Goal: Information Seeking & Learning: Check status

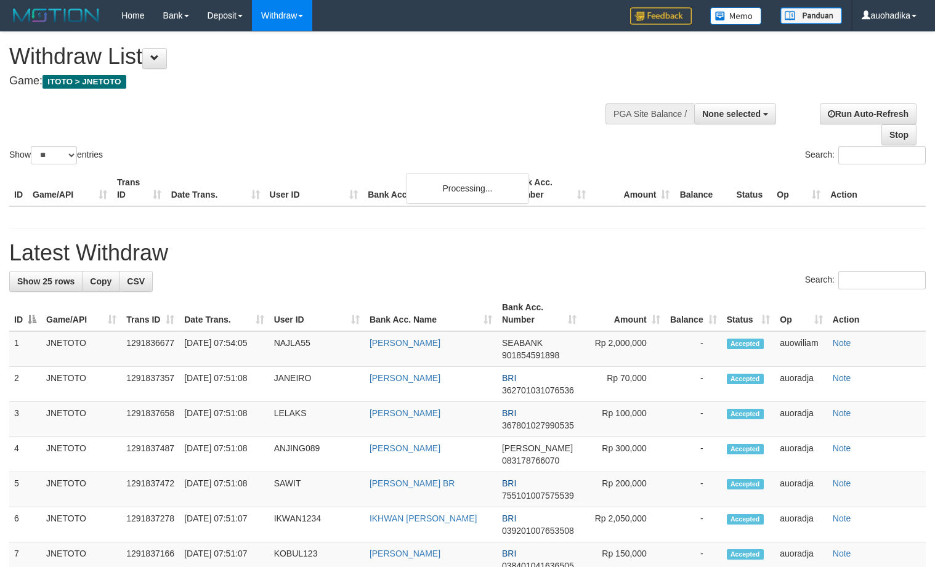
select select
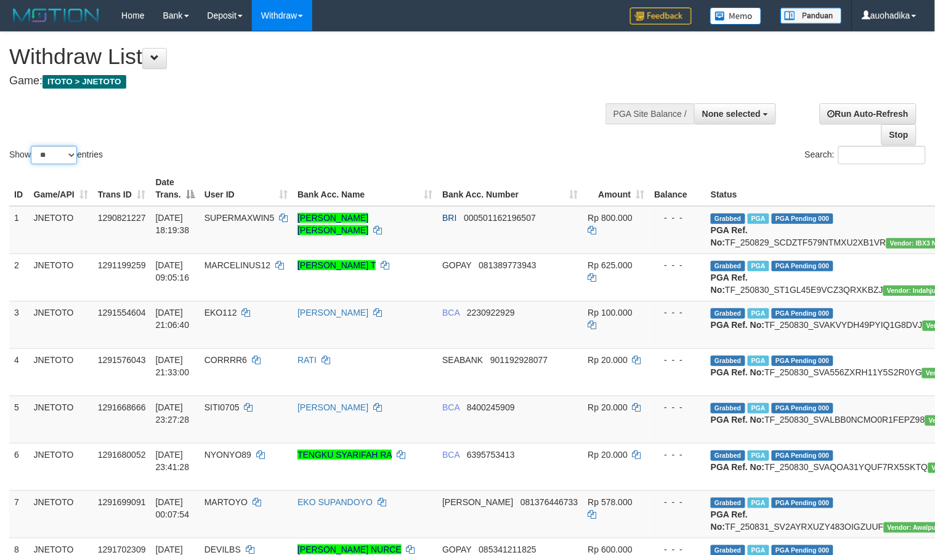
click at [59, 163] on select "** ** ** ***" at bounding box center [54, 155] width 46 height 18
select select "***"
click at [33, 146] on select "** ** ** ***" at bounding box center [54, 155] width 46 height 18
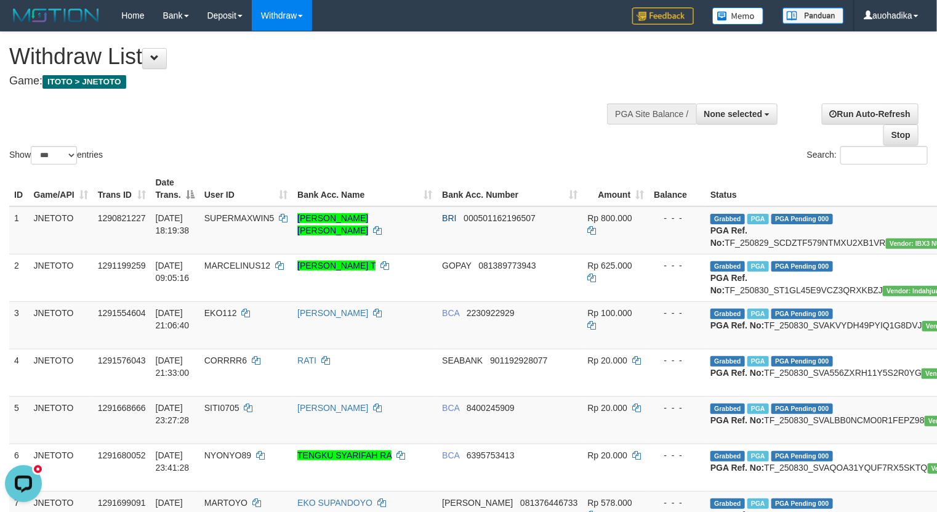
click at [457, 147] on div "Show ** ** ** *** entries" at bounding box center [234, 157] width 450 height 22
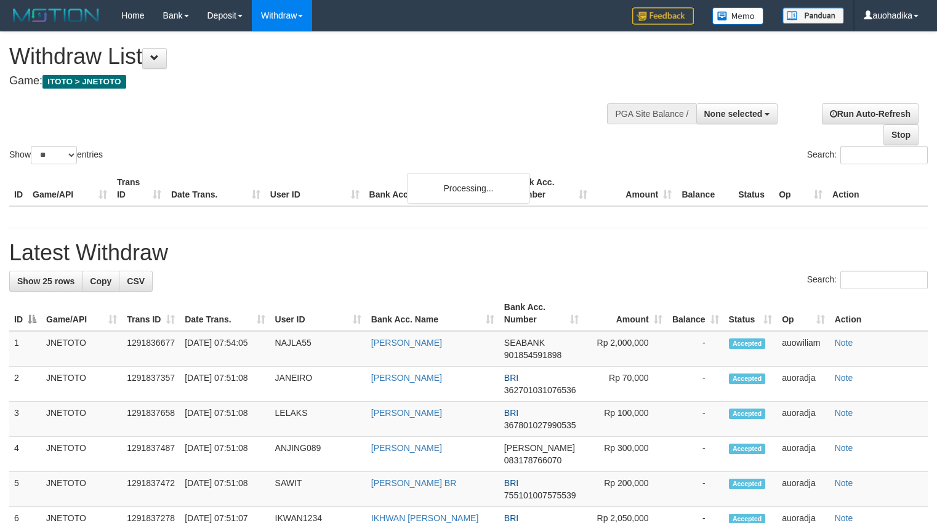
select select
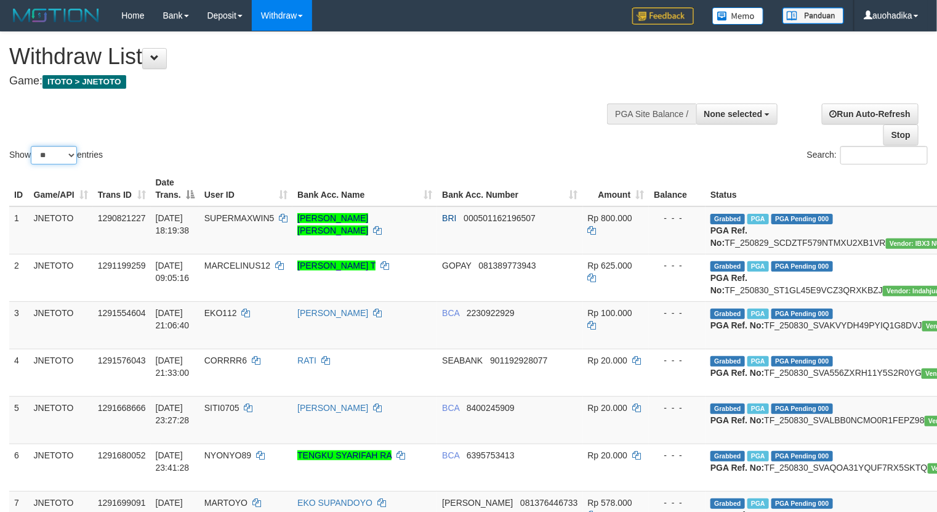
click at [59, 162] on select "** ** ** ***" at bounding box center [54, 155] width 46 height 18
select select "***"
click at [33, 146] on select "** ** ** ***" at bounding box center [54, 155] width 46 height 18
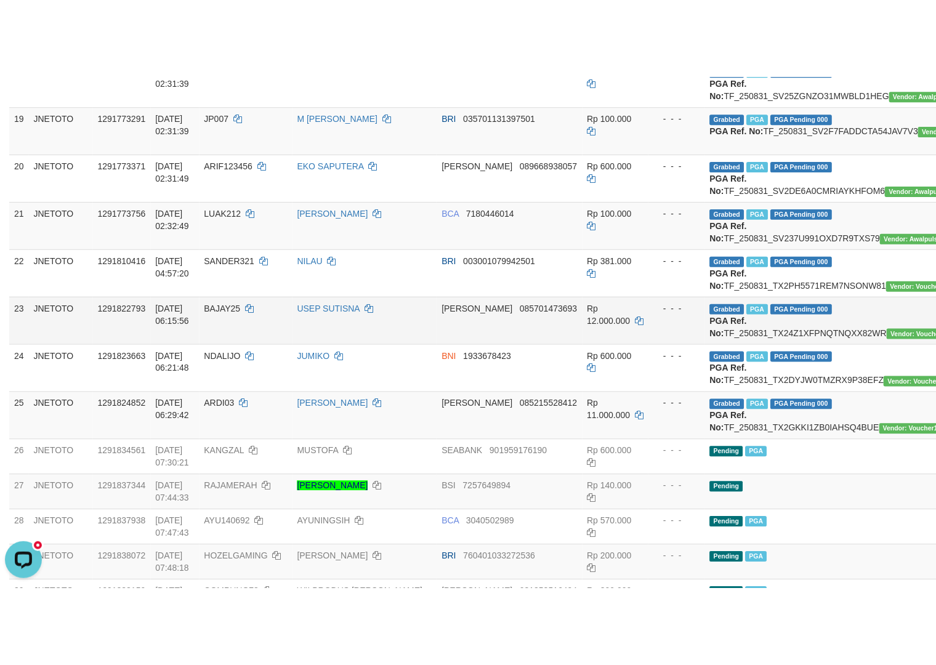
scroll to position [1026, 0]
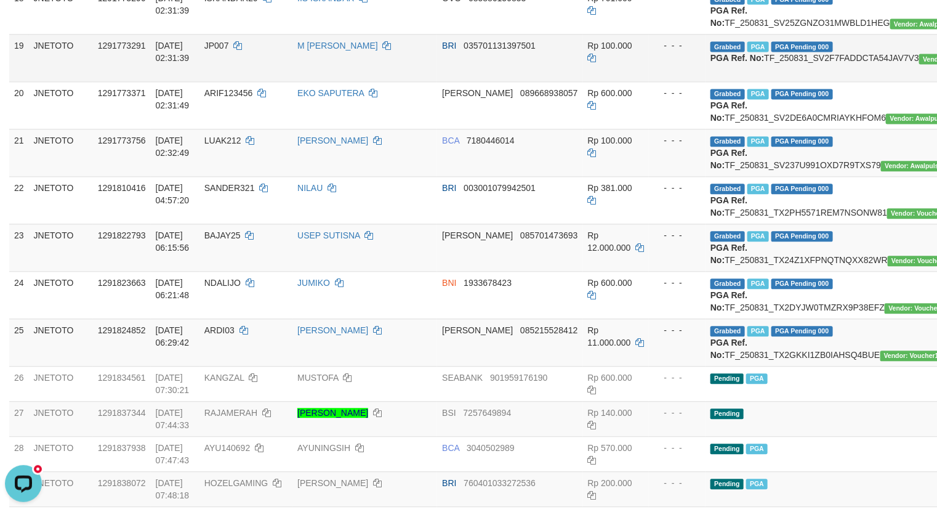
click at [838, 81] on td "Grabbed PGA PGA Pending 000 {"status":"000","data":{"unique_id":"615-1291773291…" at bounding box center [848, 57] width 285 height 47
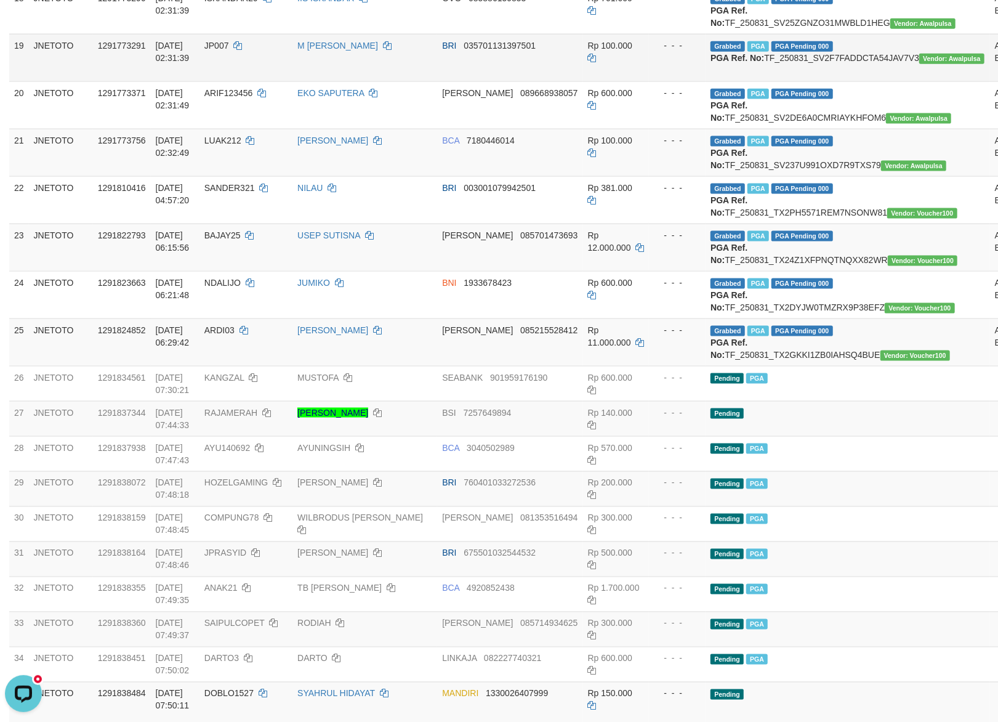
click at [749, 81] on td "Grabbed PGA PGA Pending 000 {"status":"000","data":{"unique_id":"615-1291773291…" at bounding box center [848, 57] width 285 height 47
copy td "TF_250831_SV2F7FADDCTA54JAV7V3"
click at [804, 176] on td "Grabbed PGA PGA Pending 000 {"status":"000","data":{"unique_id":"615-1291773756…" at bounding box center [848, 152] width 285 height 47
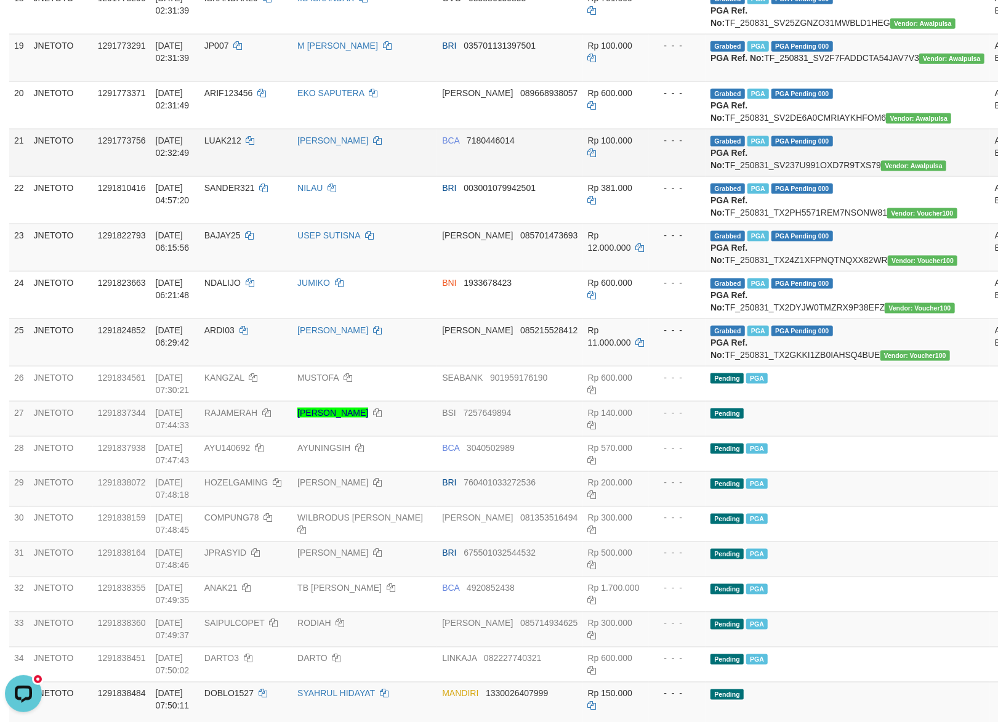
click at [801, 176] on td "Grabbed PGA PGA Pending 000 {"status":"000","data":{"unique_id":"615-1291773756…" at bounding box center [848, 152] width 285 height 47
copy td "PGA Ref. No: TF_250831_SV237U991OXD7R9TXS79 Vendor: Awalpulsa"
click at [789, 176] on td "Grabbed PGA PGA Pending 000 {"status":"000","data":{"unique_id":"615-1291773756…" at bounding box center [848, 152] width 285 height 47
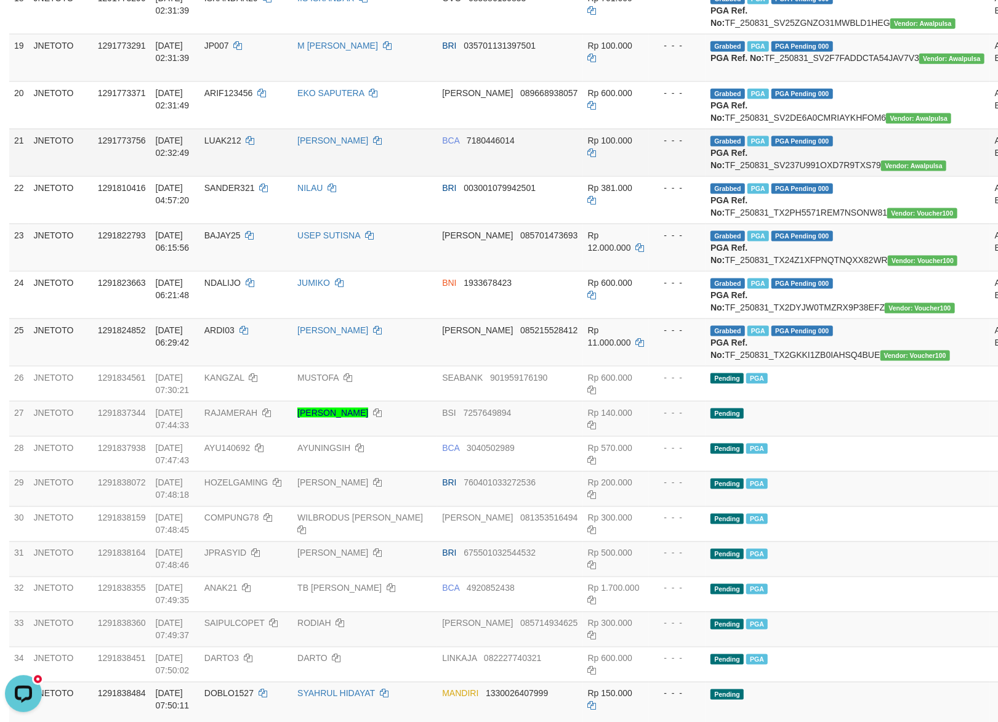
click at [789, 176] on td "Grabbed PGA PGA Pending 000 {"status":"000","data":{"unique_id":"615-1291773756…" at bounding box center [848, 152] width 285 height 47
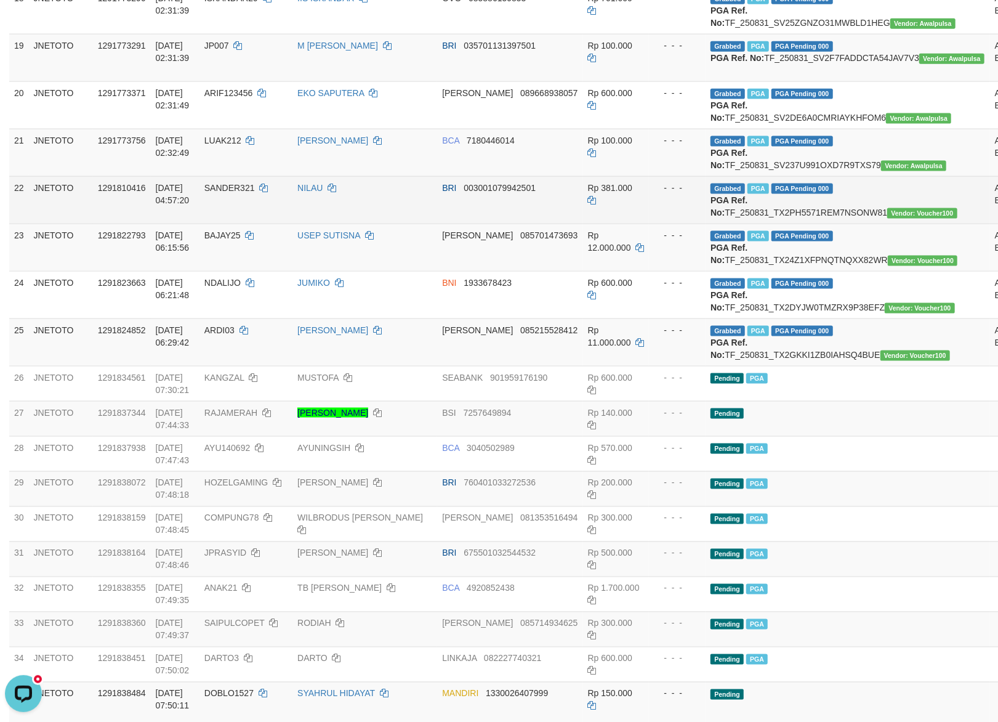
click at [799, 224] on td "Grabbed PGA PGA Pending 000 {"status":"000","data":{"unique_id":"615-1291810416…" at bounding box center [848, 199] width 285 height 47
click at [801, 224] on td "Grabbed PGA PGA Pending 000 {"status":"000","data":{"unique_id":"615-1291810416…" at bounding box center [848, 199] width 285 height 47
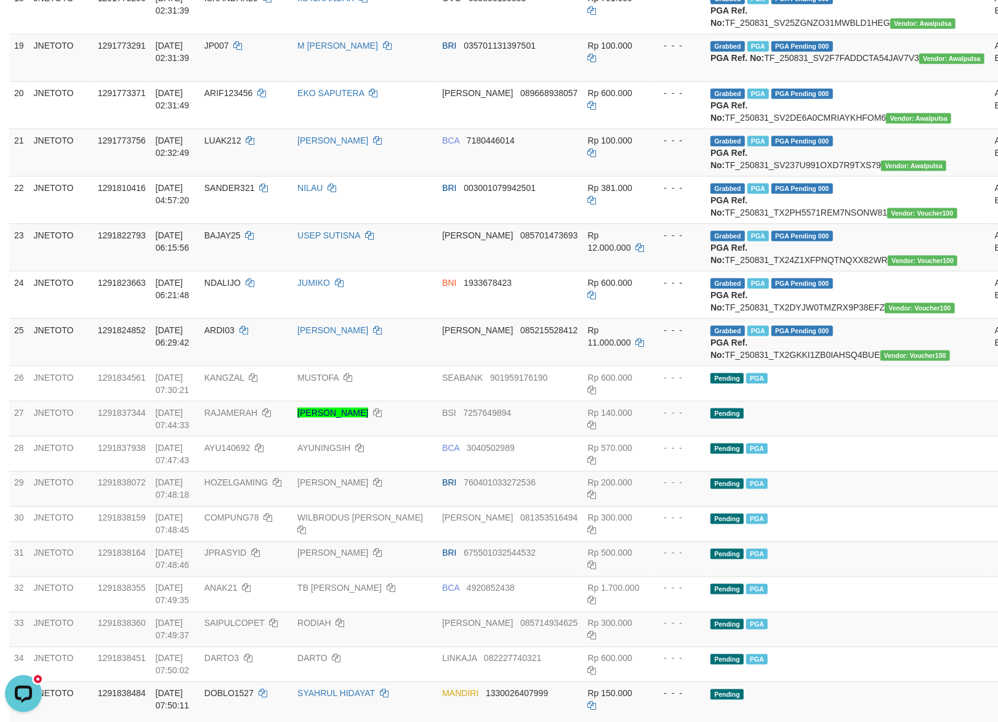
copy td "TF_250831_TX2PH5571REM7NSONW81"
click at [787, 271] on td "Grabbed PGA PGA Pending 000 {"status":"000","data":{"unique_id":"615-1291822793…" at bounding box center [848, 247] width 285 height 47
copy td "TF_250831_TX24Z1XFPNQTNQXX82WR"
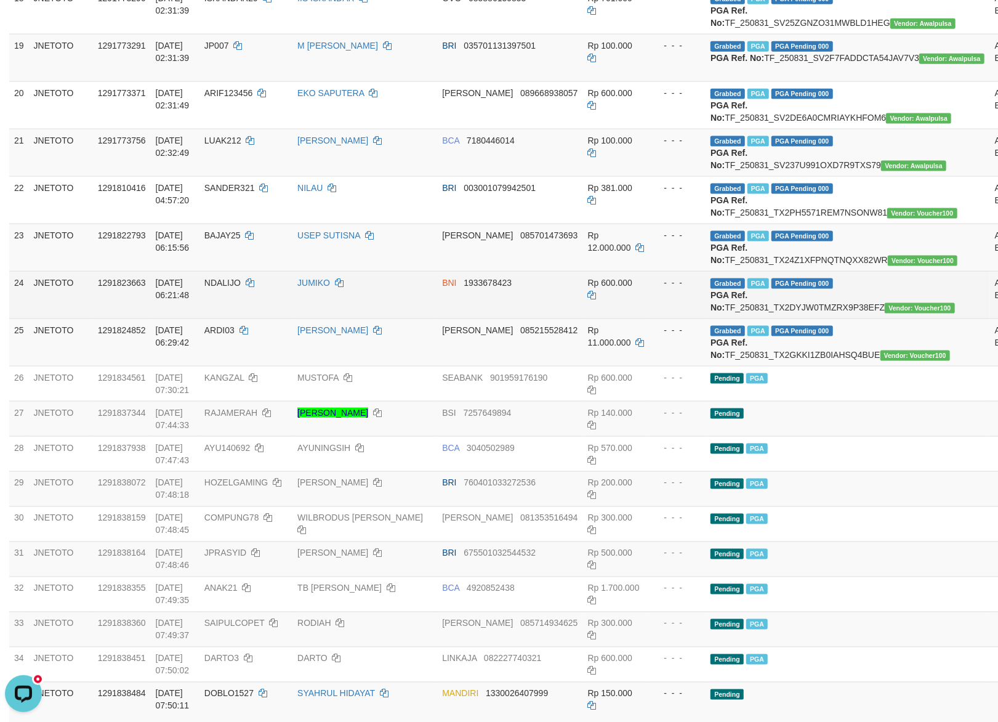
click at [804, 318] on td "Grabbed PGA PGA Pending 000 {"status":"000","data":{"unique_id":"615-1291823663…" at bounding box center [848, 294] width 285 height 47
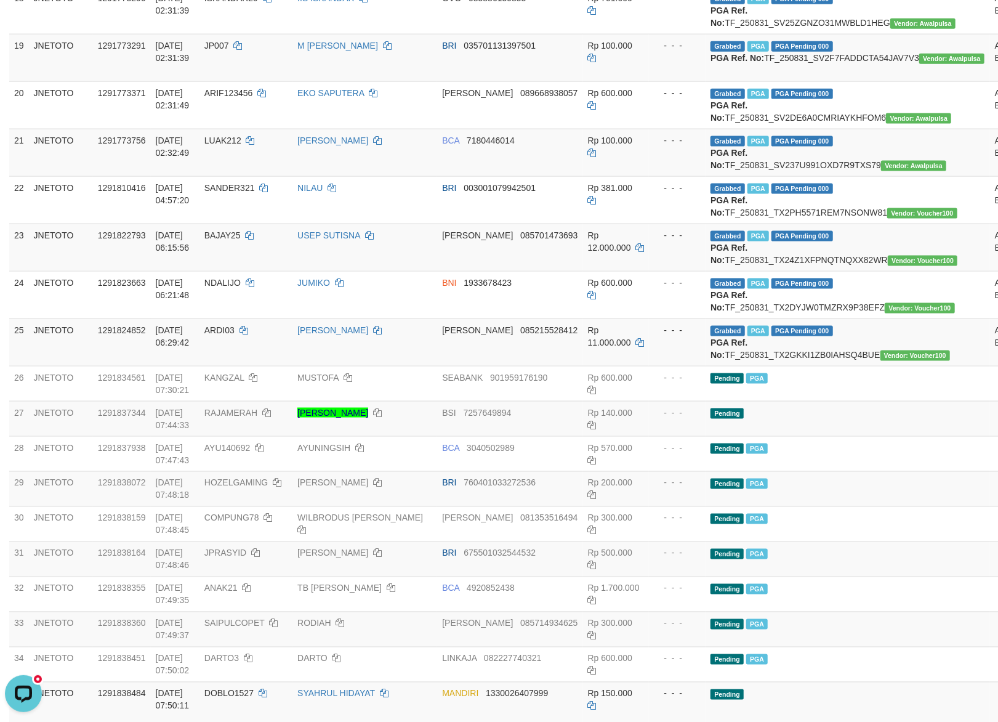
copy td "TF_250831_TX2DYJW0TMZRX9P38EFZ"
click at [813, 366] on td "Grabbed PGA PGA Pending 000 {"status":"000","data":{"unique_id":"615-1291824852…" at bounding box center [848, 341] width 285 height 47
copy td "TF_250831_TX2GKKI1ZB0IAHSQ4BUE"
click at [808, 271] on td "Grabbed PGA PGA Pending 000 {"status":"000","data":{"unique_id":"615-1291822793…" at bounding box center [848, 247] width 285 height 47
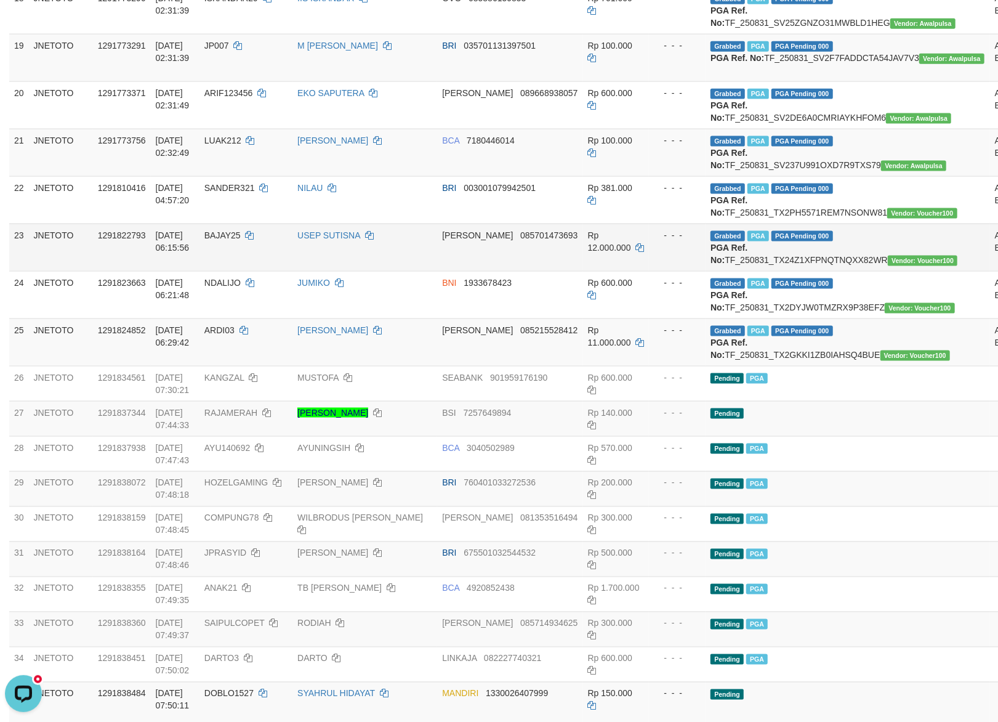
click at [808, 271] on td "Grabbed PGA PGA Pending 000 {"status":"000","data":{"unique_id":"615-1291822793…" at bounding box center [848, 247] width 285 height 47
copy td ": TF_250831_TX24Z1XFPNQTNQXX82WR"
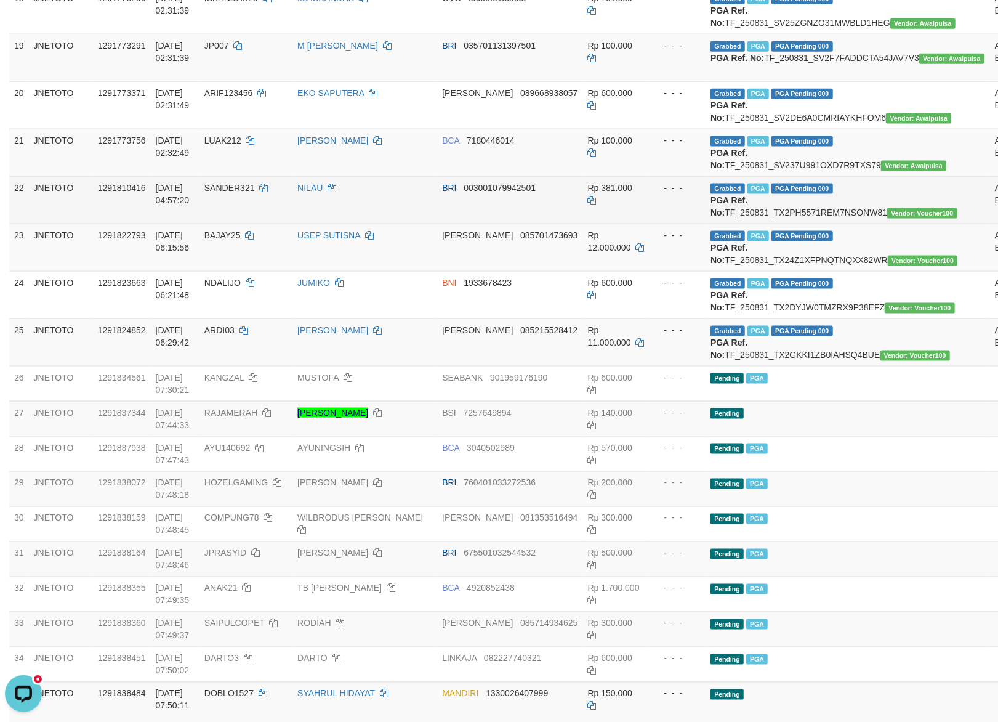
click at [797, 224] on td "Grabbed PGA PGA Pending 000 {"status":"000","data":{"unique_id":"615-1291810416…" at bounding box center [848, 199] width 285 height 47
copy td "TF_250831_TX2PH5571REM7NSONW81"
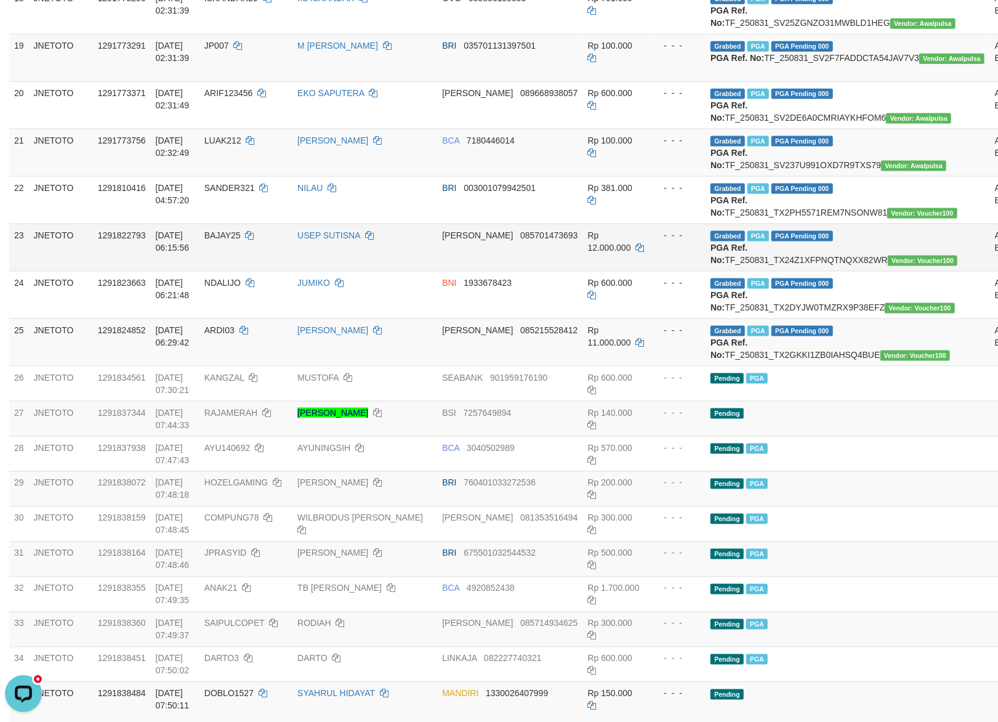
click at [812, 271] on td "Grabbed PGA PGA Pending 000 {"status":"000","data":{"unique_id":"615-1291822793…" at bounding box center [848, 247] width 285 height 47
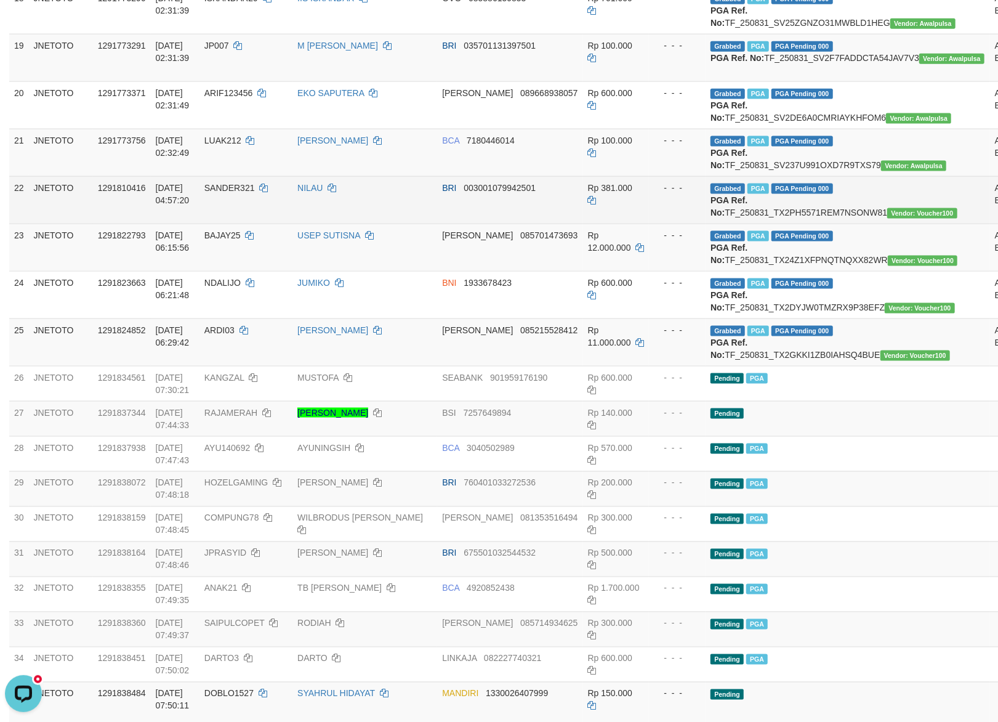
copy td "TF_250831_TX24Z1XFPNQTNQXX82WR"
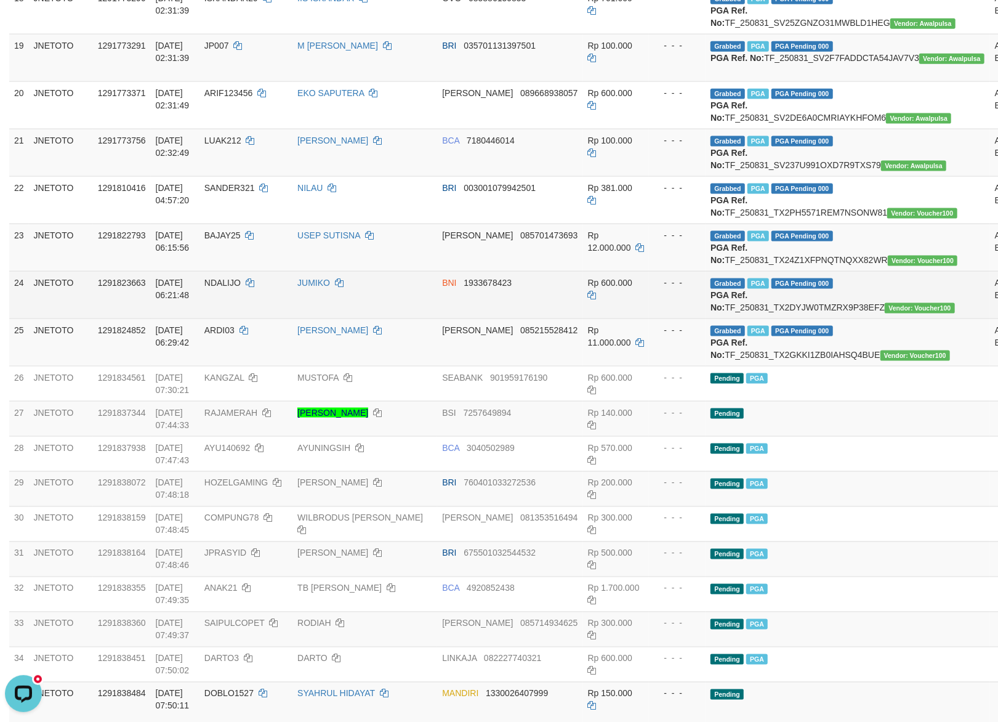
click at [806, 318] on td "Grabbed PGA PGA Pending 000 {"status":"000","data":{"unique_id":"615-1291823663…" at bounding box center [848, 294] width 285 height 47
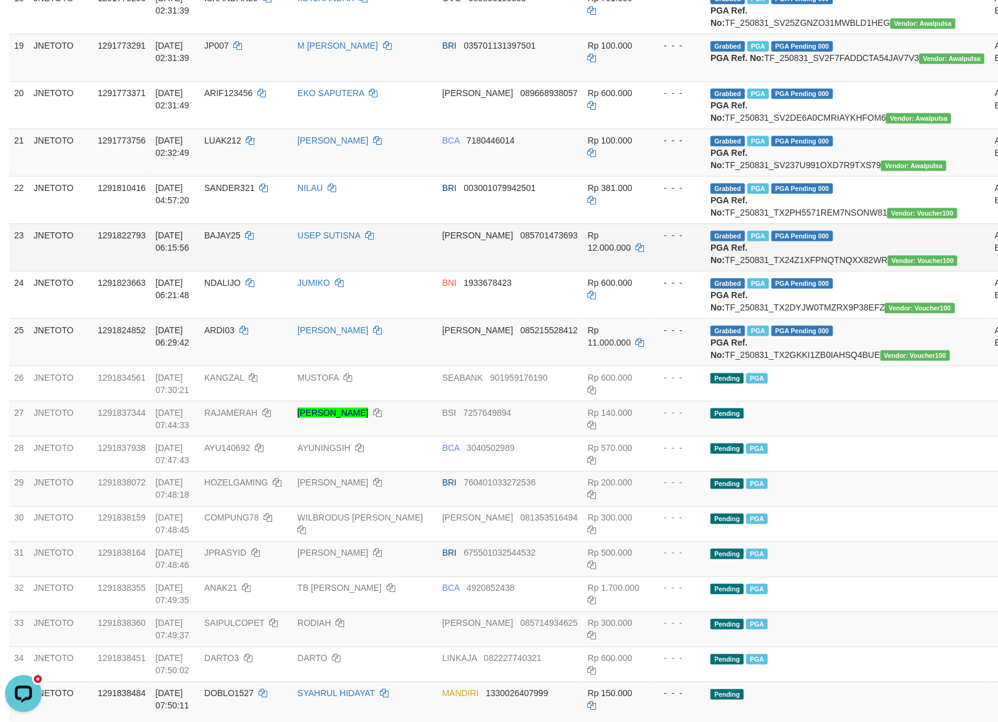
copy td "TF_250831_TX2DYJW0TMZRX9P38EFZ"
click at [813, 366] on td "Grabbed PGA PGA Pending 000 {"status":"000","data":{"unique_id":"615-1291824852…" at bounding box center [848, 341] width 285 height 47
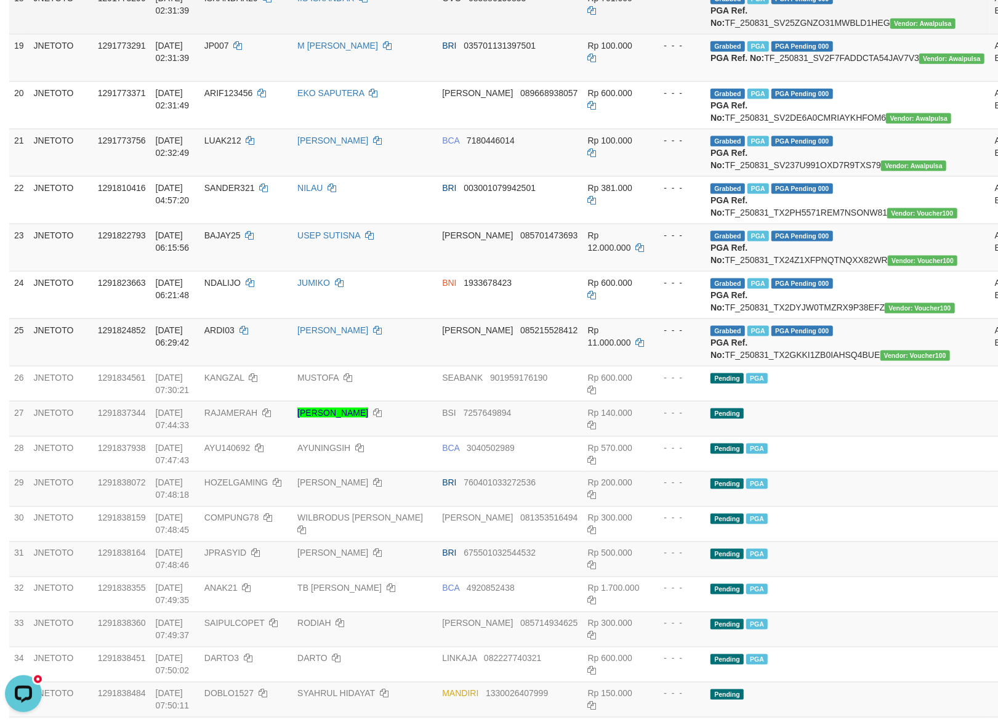
click at [841, 34] on td "Grabbed PGA PGA Pending 000 {"status":"000","data":{"unique_id":"615-1291773296…" at bounding box center [848, 9] width 285 height 47
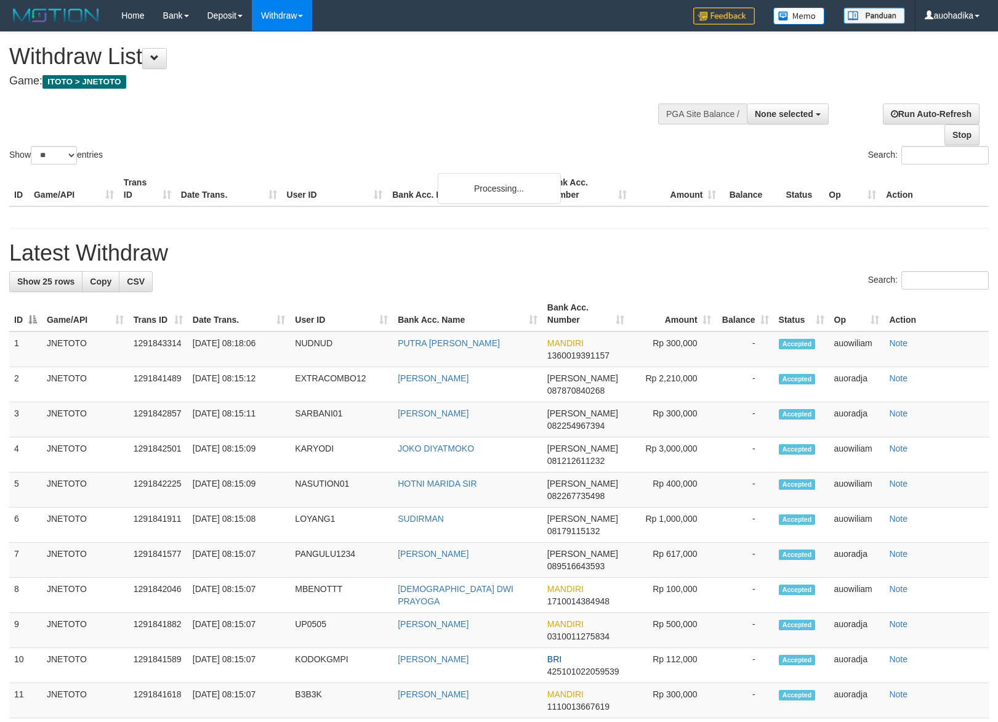
select select
select select "**"
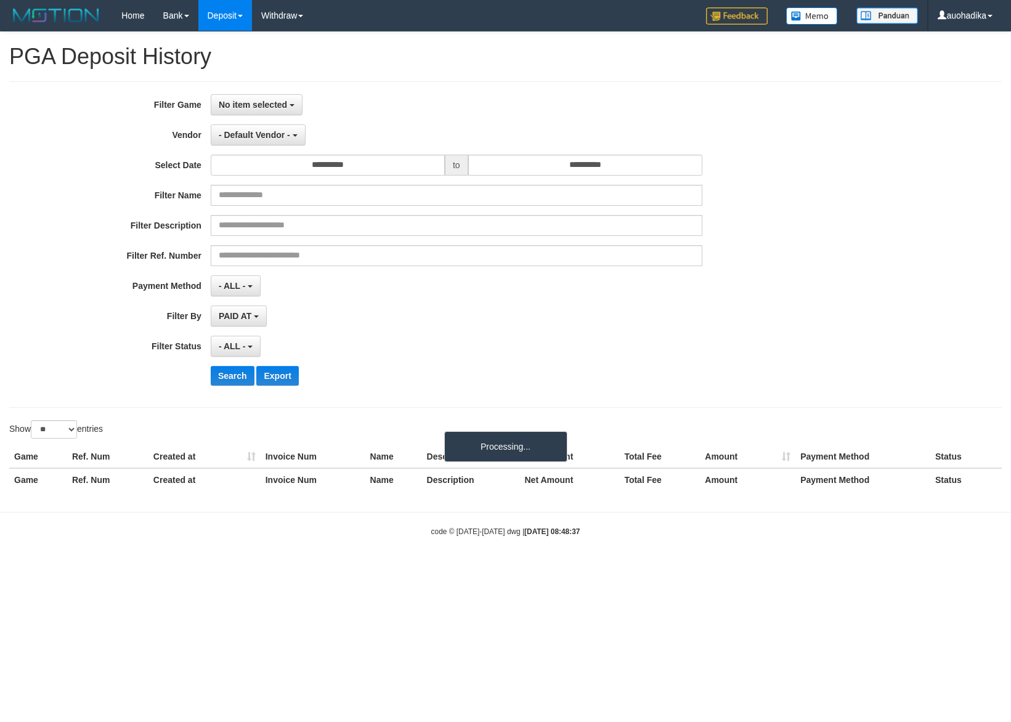
select select
select select "**"
click at [272, 106] on span "No item selected" at bounding box center [253, 105] width 68 height 10
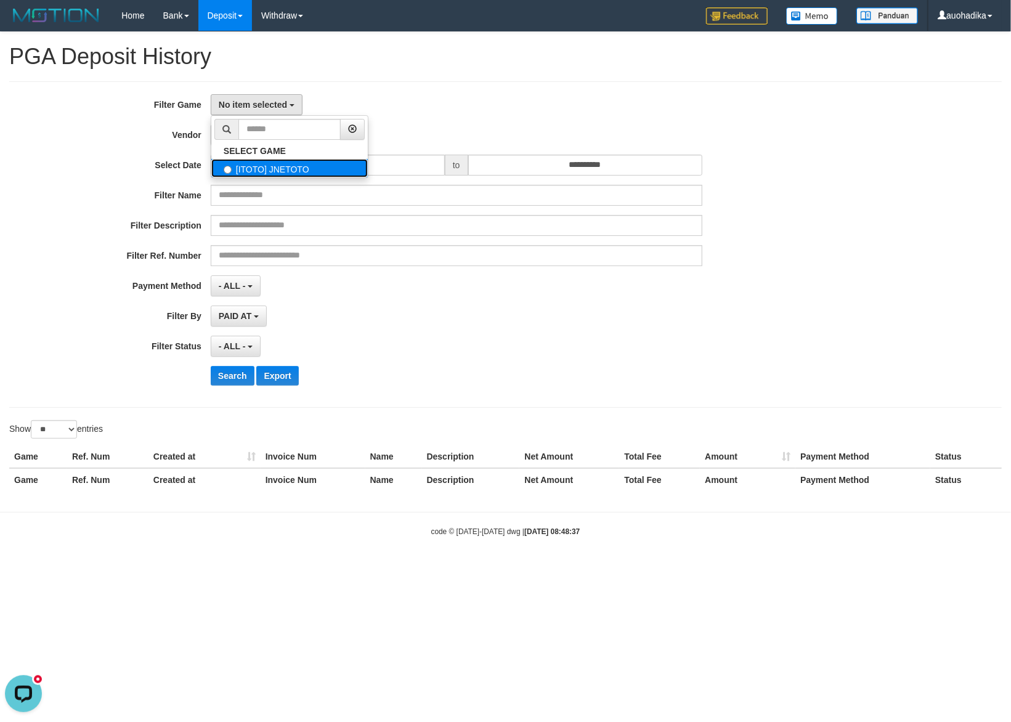
click at [281, 168] on label "[ITOTO] JNETOTO" at bounding box center [289, 168] width 156 height 18
select select "***"
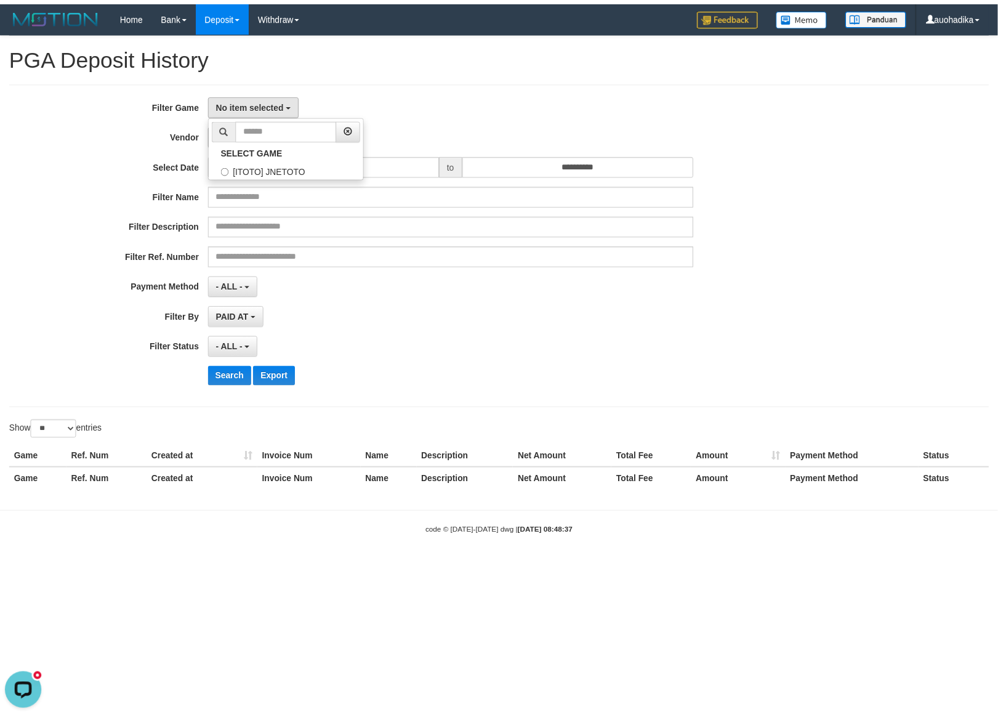
scroll to position [10, 0]
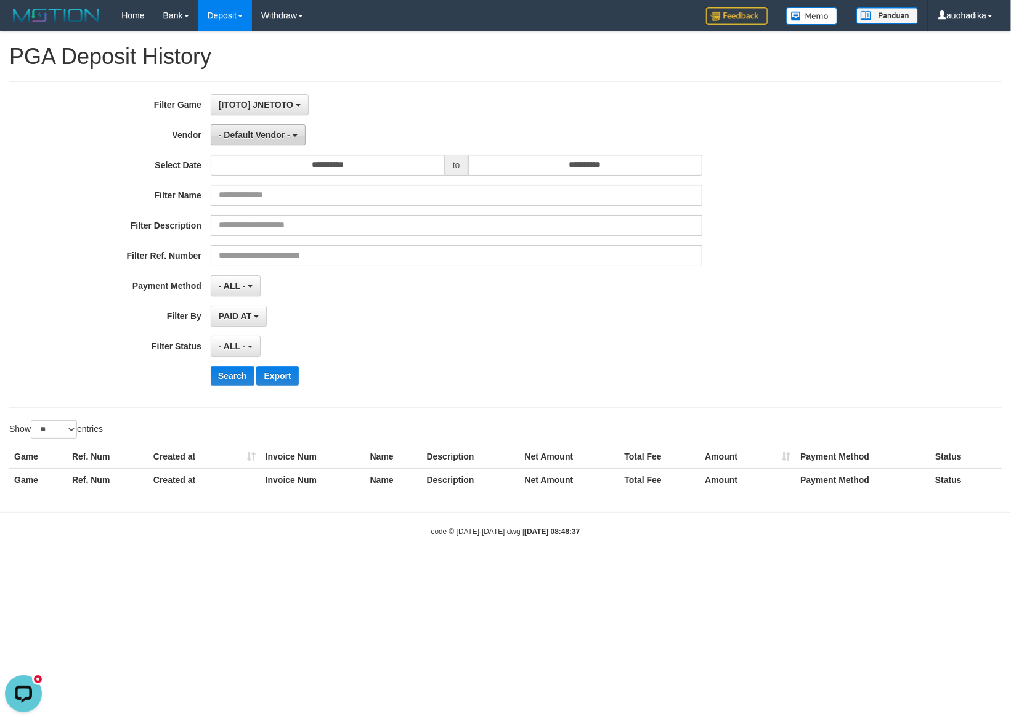
click at [255, 134] on span "- Default Vendor -" at bounding box center [254, 135] width 71 height 10
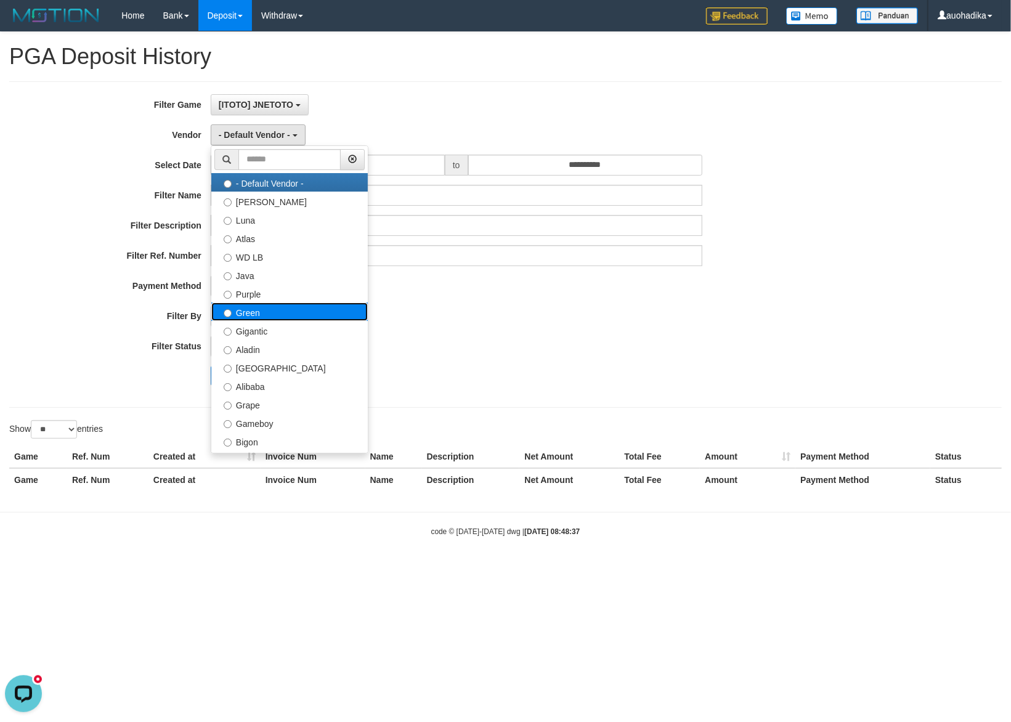
click at [278, 317] on label "Green" at bounding box center [289, 311] width 156 height 18
select select "**********"
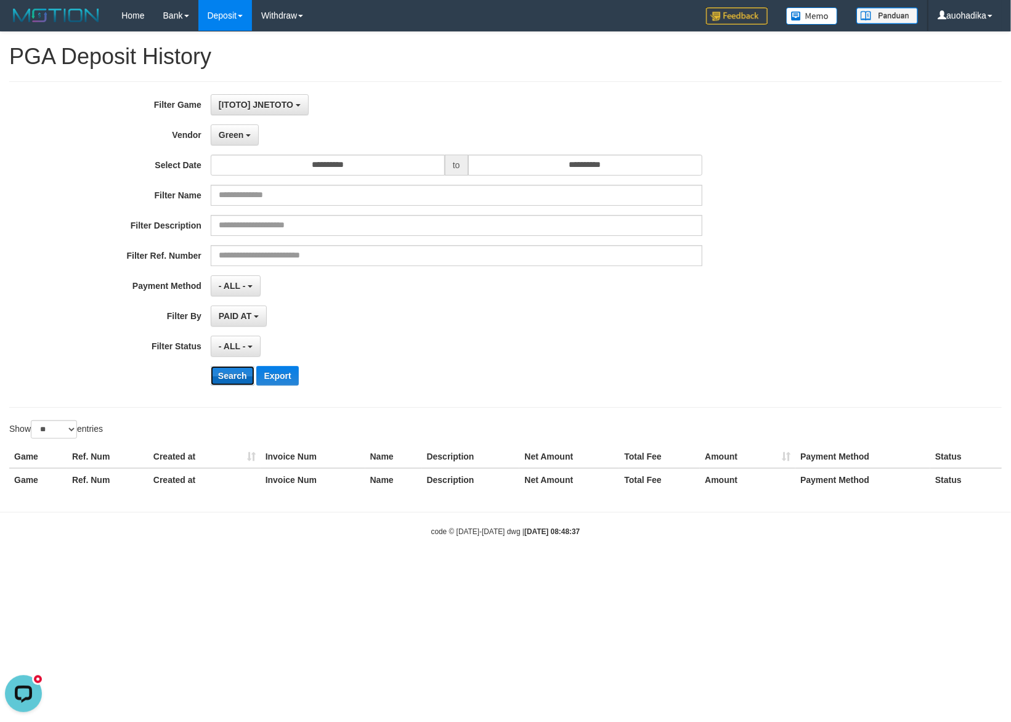
click at [225, 377] on button "Search" at bounding box center [233, 376] width 44 height 20
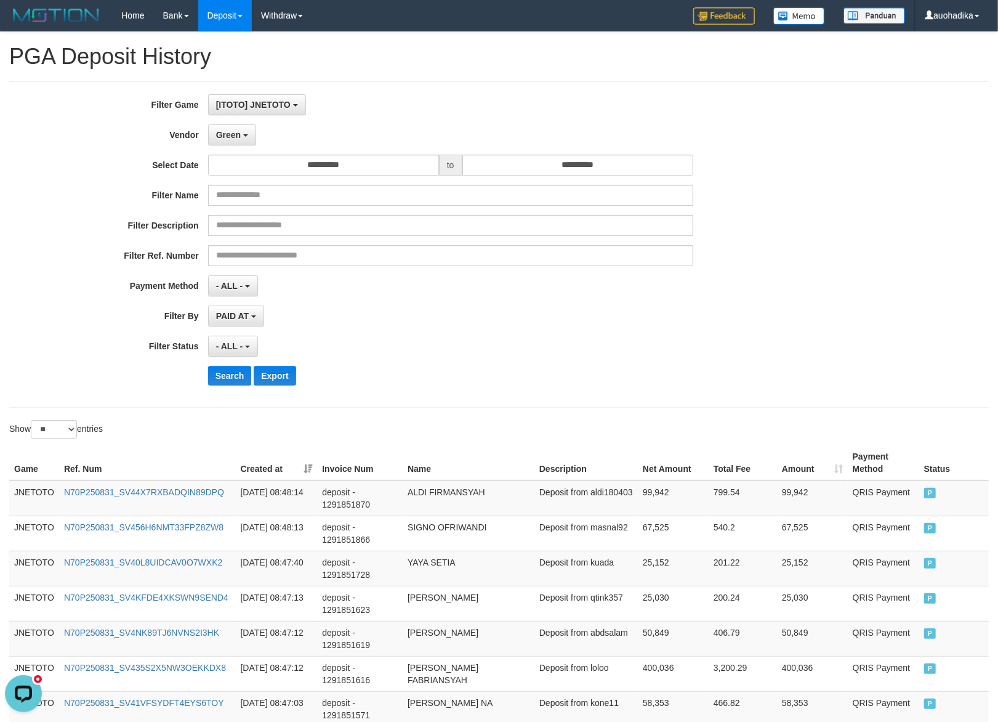
click at [750, 408] on hr at bounding box center [499, 407] width 980 height 1
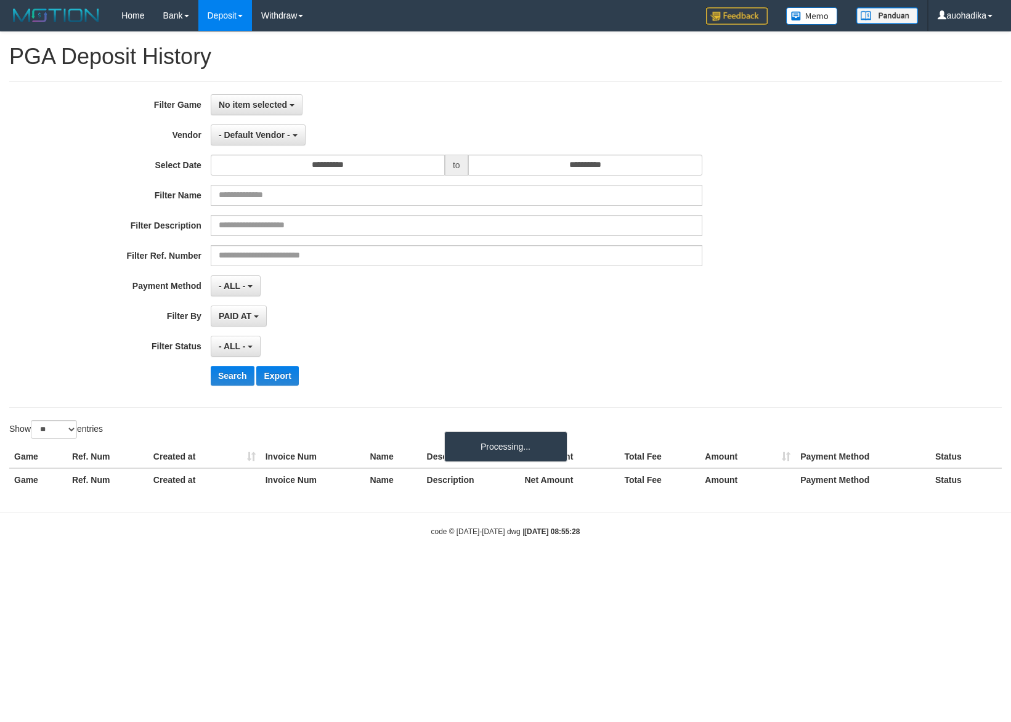
select select
select select "**"
drag, startPoint x: 430, startPoint y: 107, endPoint x: 414, endPoint y: 102, distance: 16.8
click at [432, 107] on div "No item selected SELECT GAME [ITOTO] JNETOTO" at bounding box center [456, 104] width 491 height 21
select select
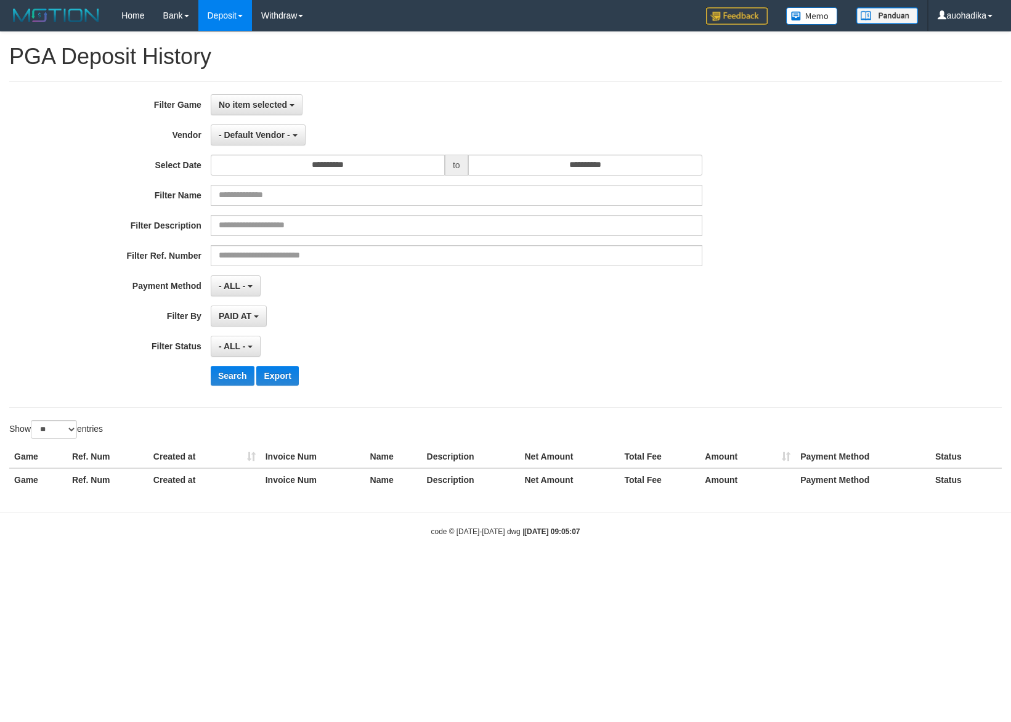
select select "**"
click at [268, 105] on span "No item selected" at bounding box center [253, 105] width 68 height 10
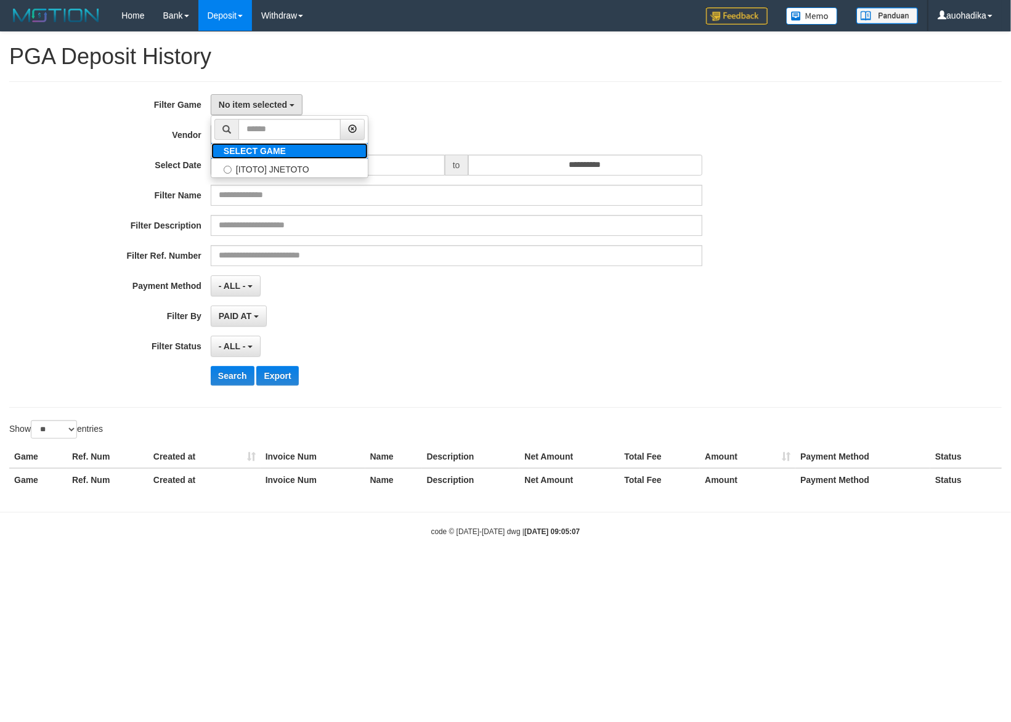
click at [272, 154] on b "SELECT GAME" at bounding box center [255, 151] width 62 height 10
click at [269, 161] on label "[ITOTO] JNETOTO" at bounding box center [289, 168] width 156 height 18
select select "***"
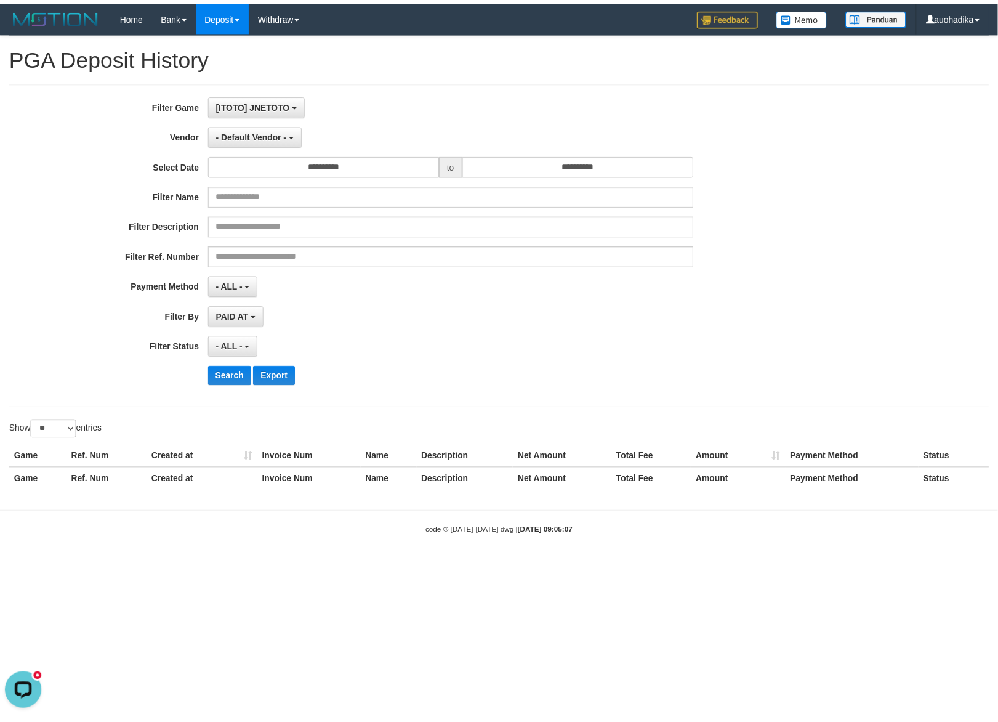
scroll to position [10, 0]
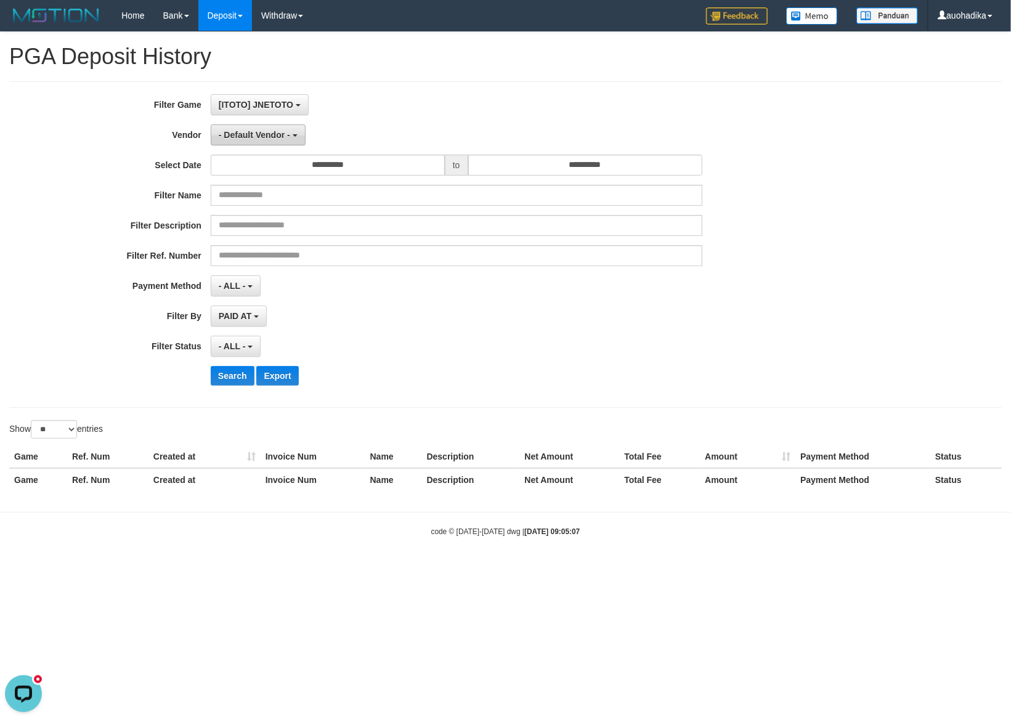
click at [260, 134] on span "- Default Vendor -" at bounding box center [254, 135] width 71 height 10
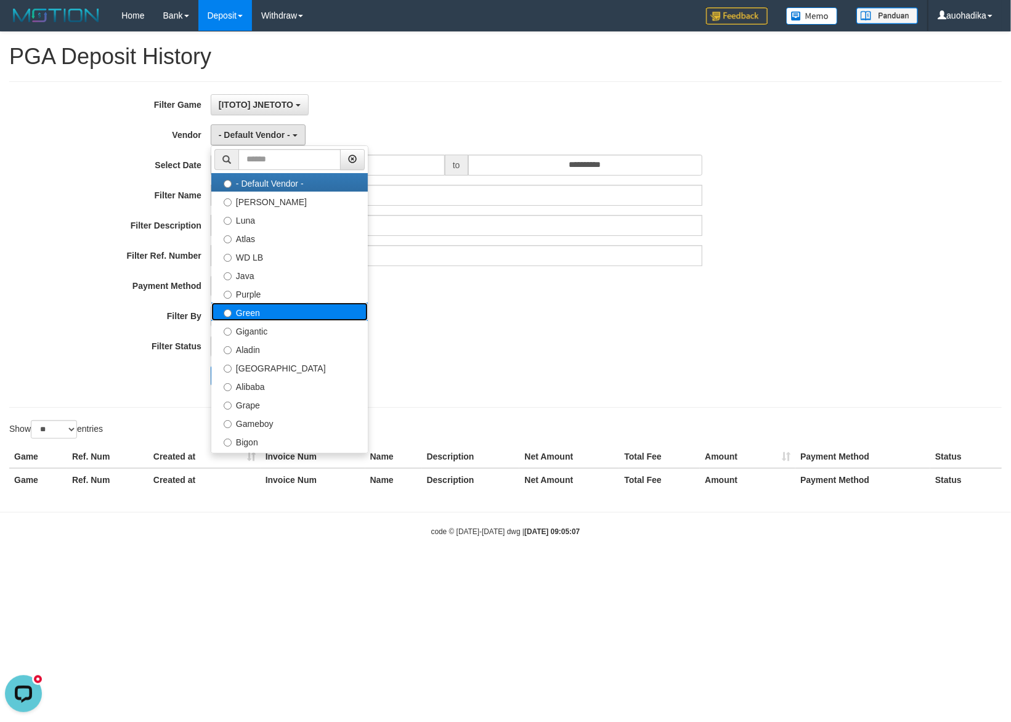
click at [274, 315] on label "Green" at bounding box center [289, 311] width 156 height 18
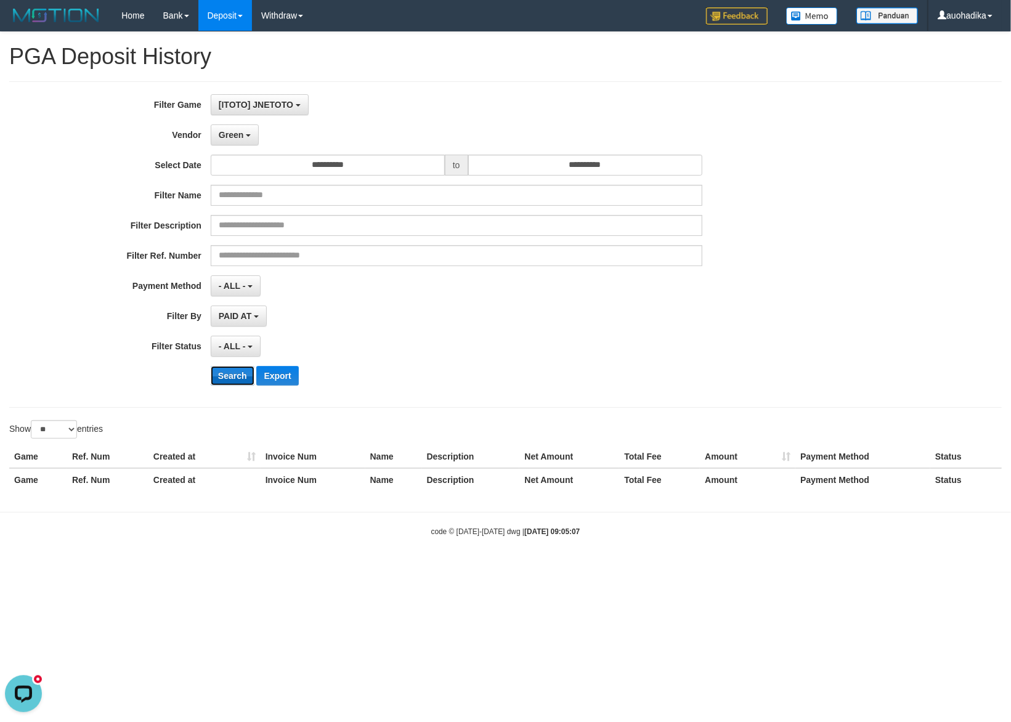
click at [240, 382] on button "Search" at bounding box center [233, 376] width 44 height 20
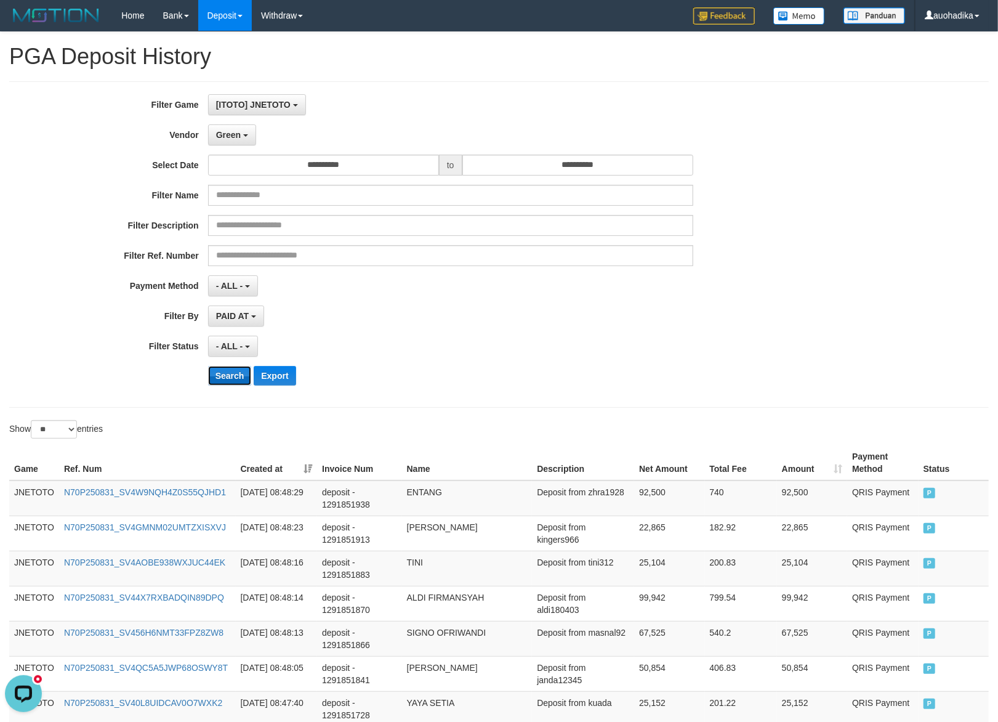
click at [225, 377] on button "Search" at bounding box center [230, 376] width 44 height 20
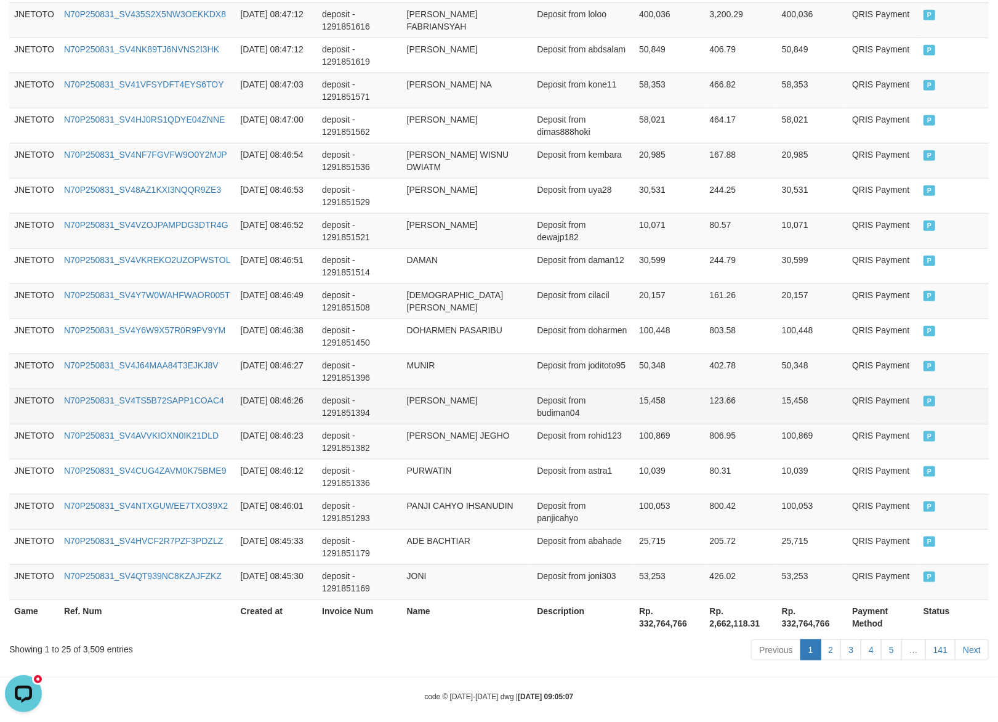
scroll to position [777, 0]
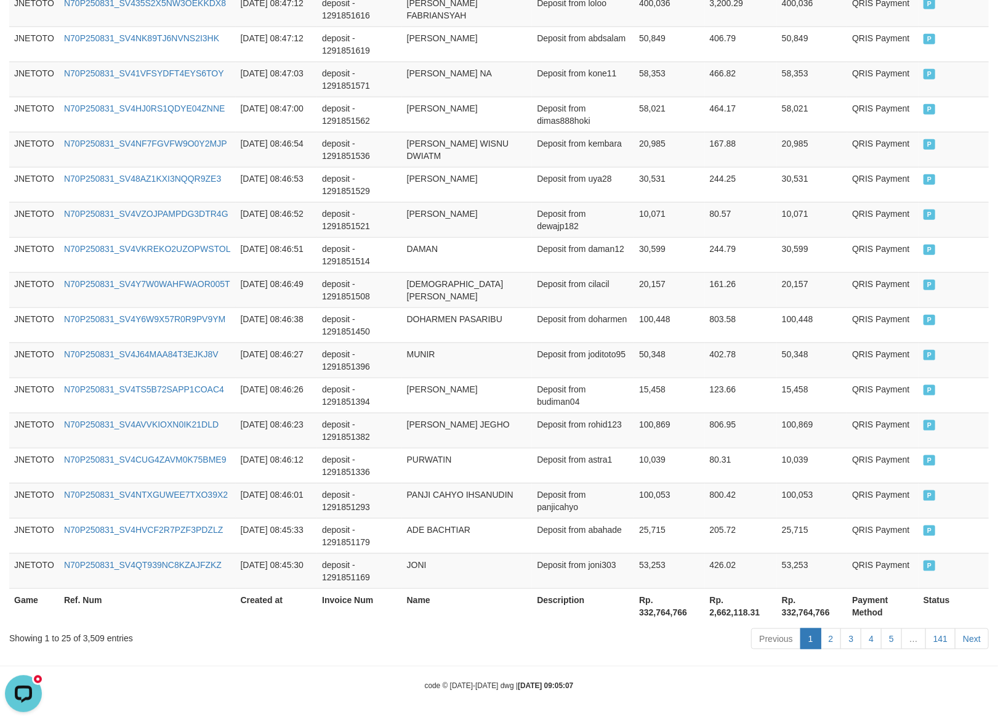
click at [96, 636] on div "Showing 1 to 25 of 3,509 entries" at bounding box center [207, 635] width 397 height 17
copy div "3,509"
click at [661, 609] on th "Rp. 332,764,766" at bounding box center [669, 605] width 70 height 35
drag, startPoint x: 661, startPoint y: 609, endPoint x: 829, endPoint y: 570, distance: 172.1
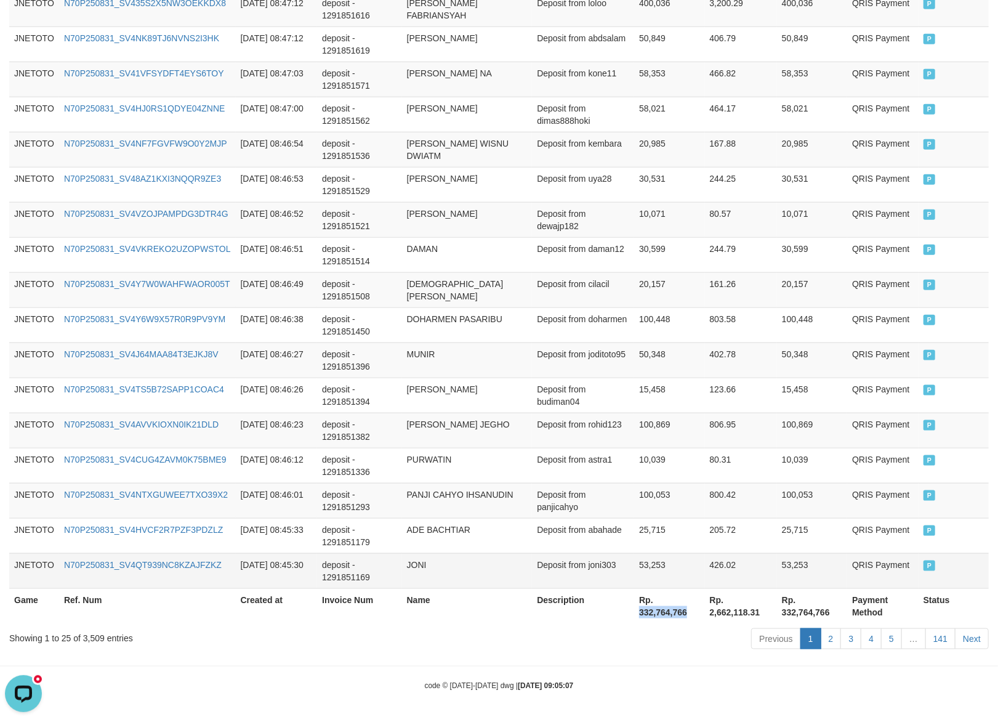
click at [663, 610] on th "Rp. 332,764,766" at bounding box center [669, 605] width 70 height 35
copy th "332,764,766"
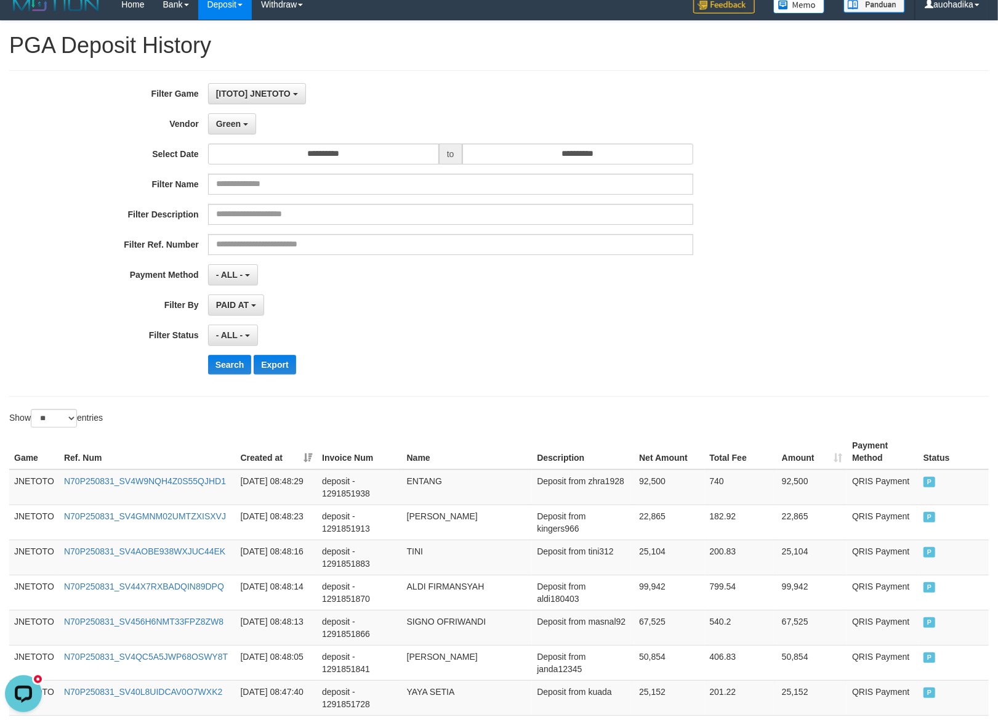
scroll to position [0, 0]
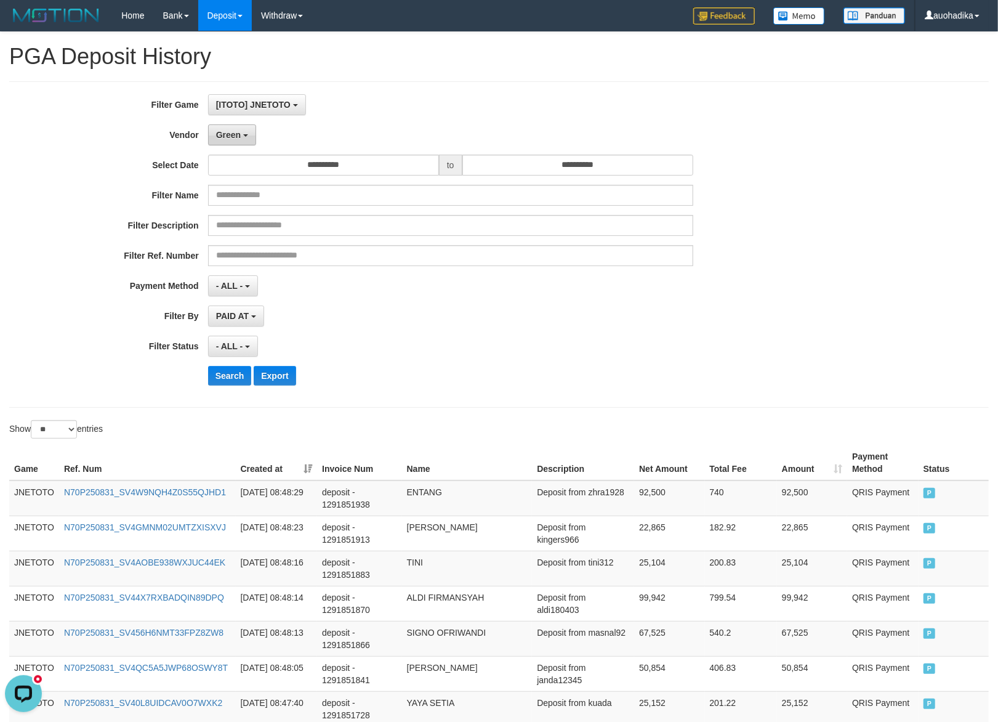
click at [215, 134] on button "Green" at bounding box center [232, 134] width 48 height 21
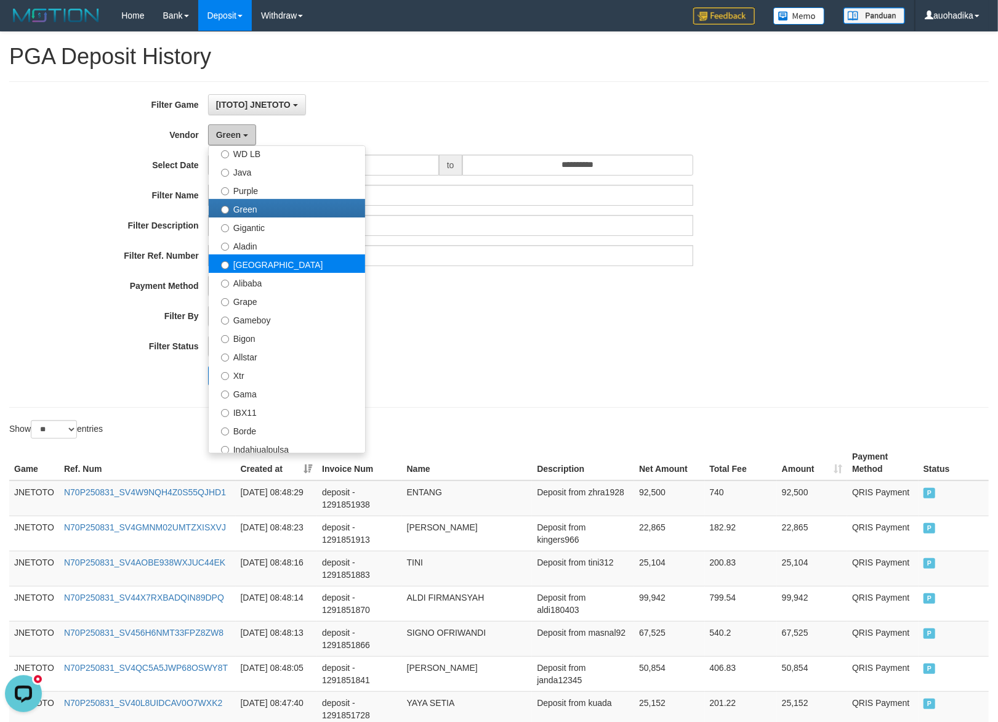
scroll to position [109, 0]
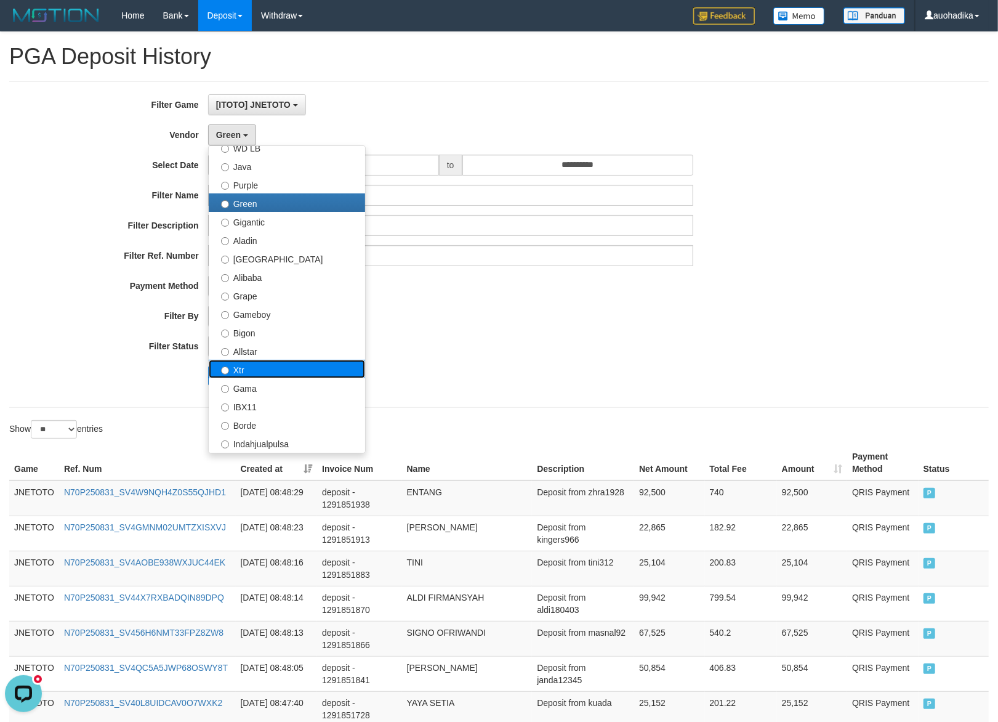
click at [254, 367] on label "Xtr" at bounding box center [287, 369] width 156 height 18
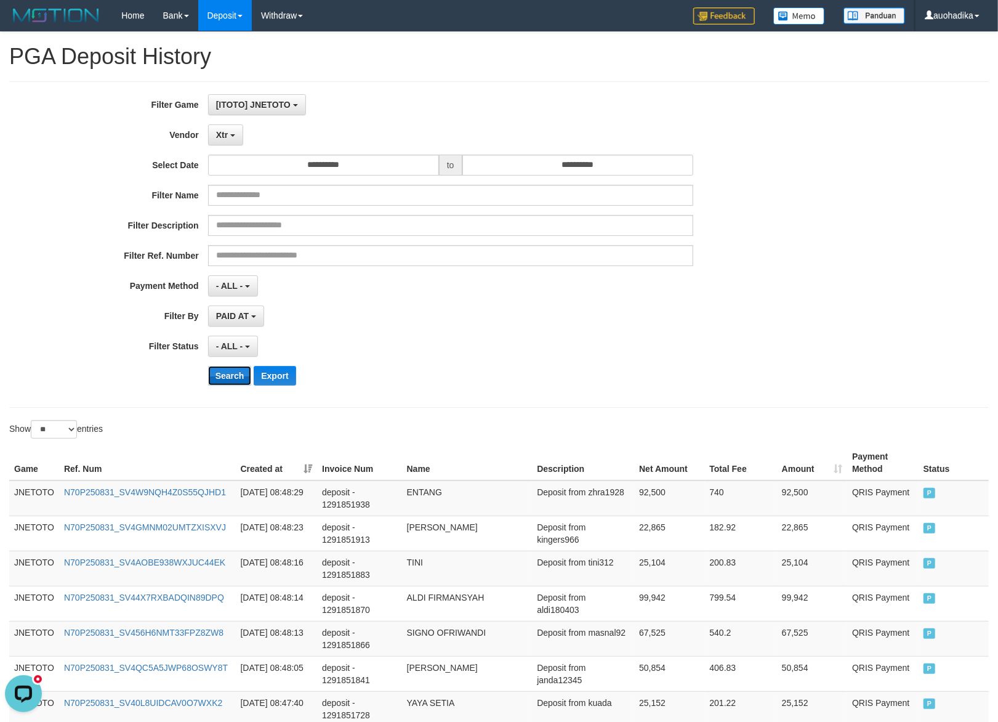
click at [238, 384] on button "Search" at bounding box center [230, 376] width 44 height 20
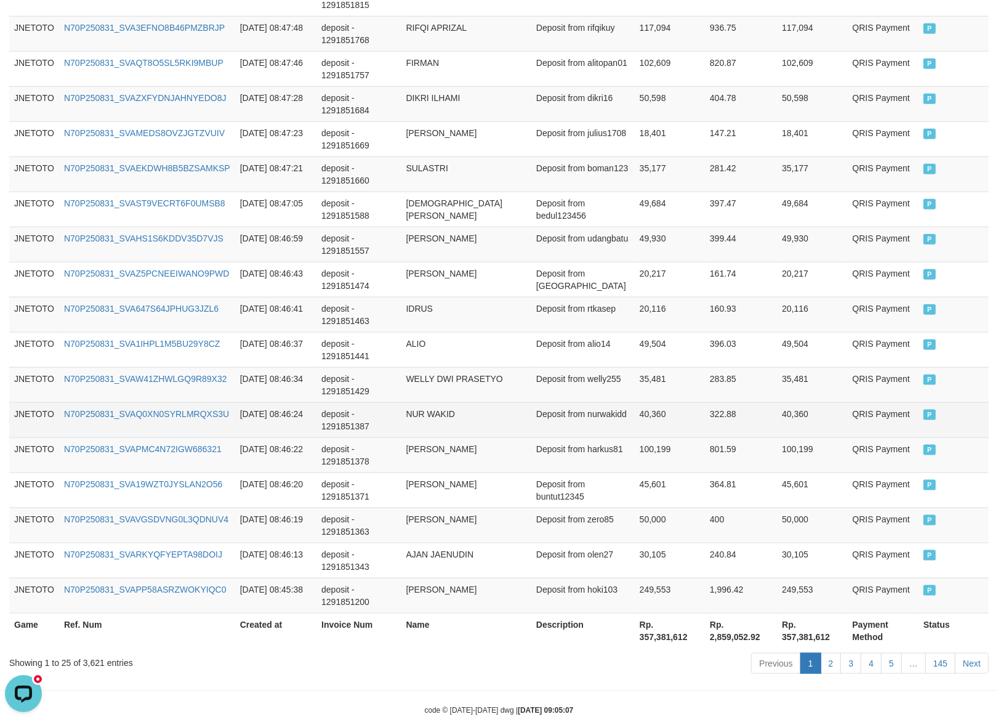
scroll to position [777, 0]
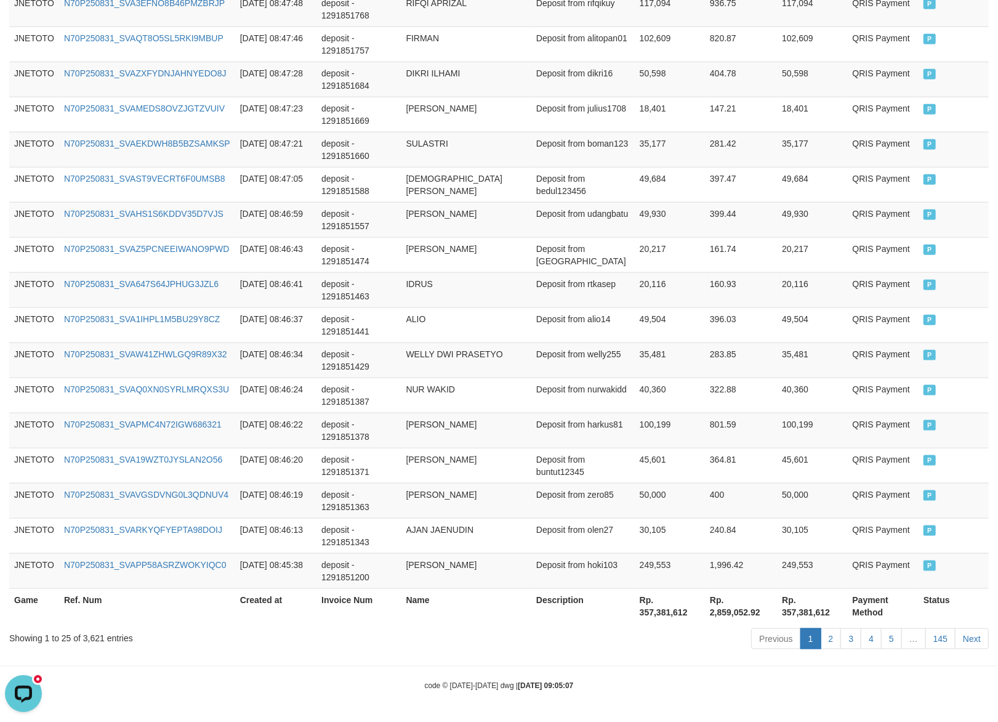
click at [101, 633] on div "Showing 1 to 25 of 3,621 entries" at bounding box center [207, 635] width 397 height 17
copy div "3,621"
click at [651, 617] on th "Rp. 357,381,612" at bounding box center [670, 605] width 70 height 35
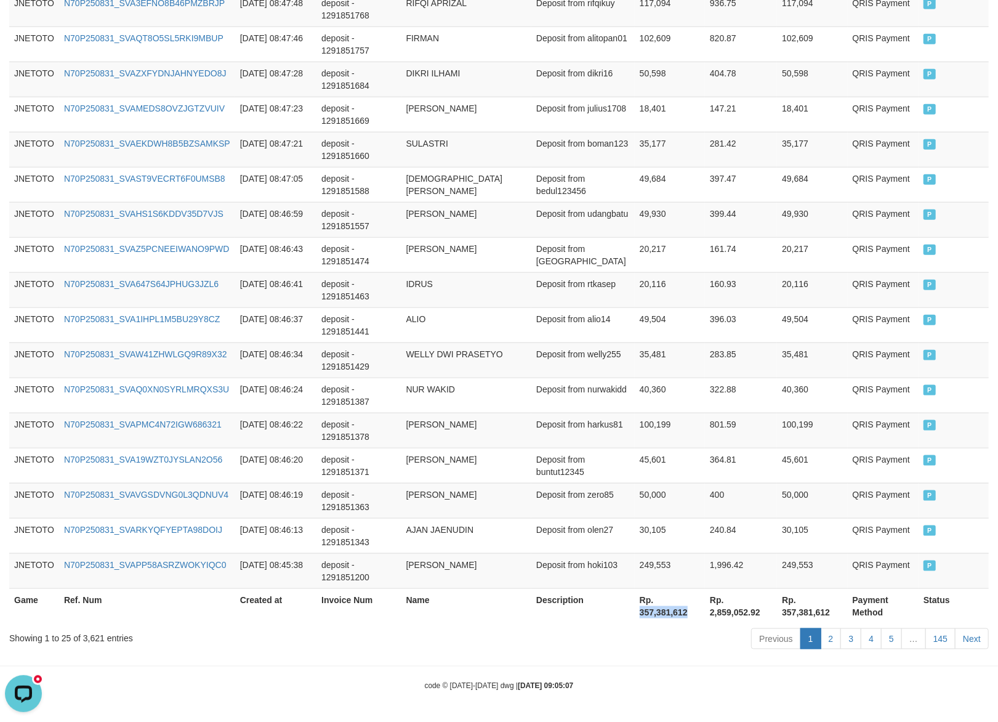
copy th "357,381,612"
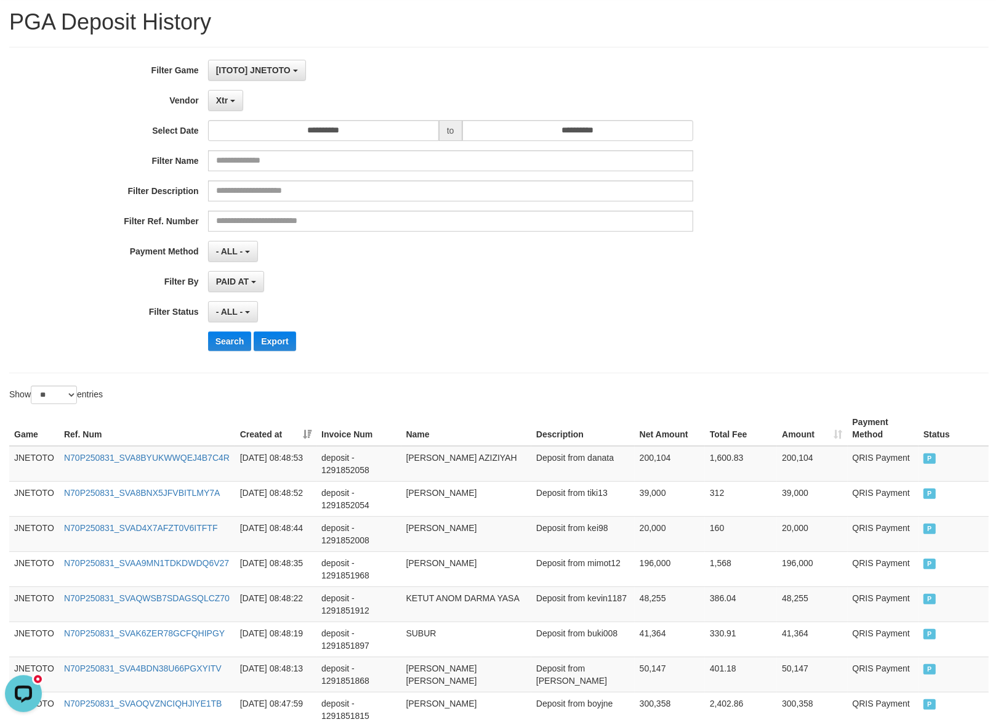
scroll to position [11, 0]
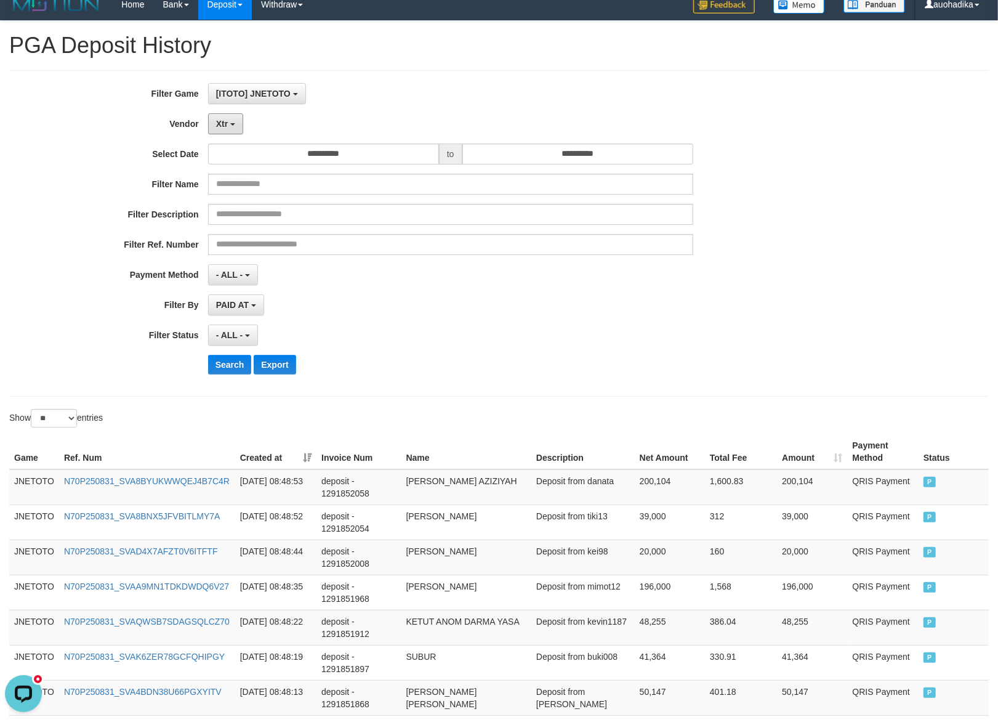
drag, startPoint x: 235, startPoint y: 122, endPoint x: 235, endPoint y: 164, distance: 41.9
click at [235, 122] on button "Xtr" at bounding box center [225, 123] width 35 height 21
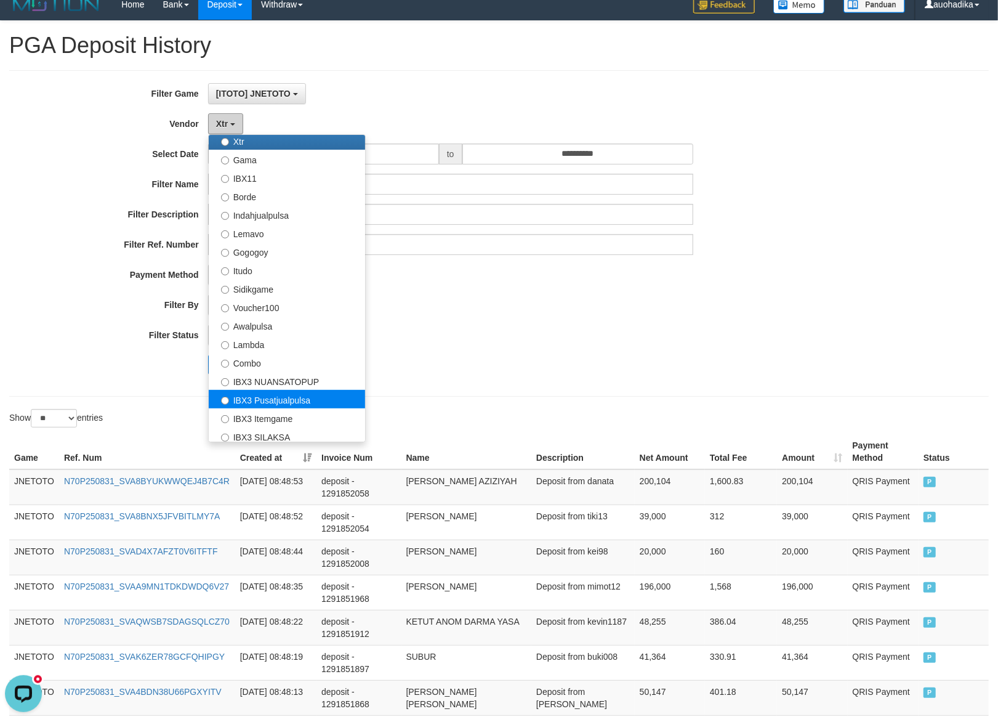
scroll to position [328, 0]
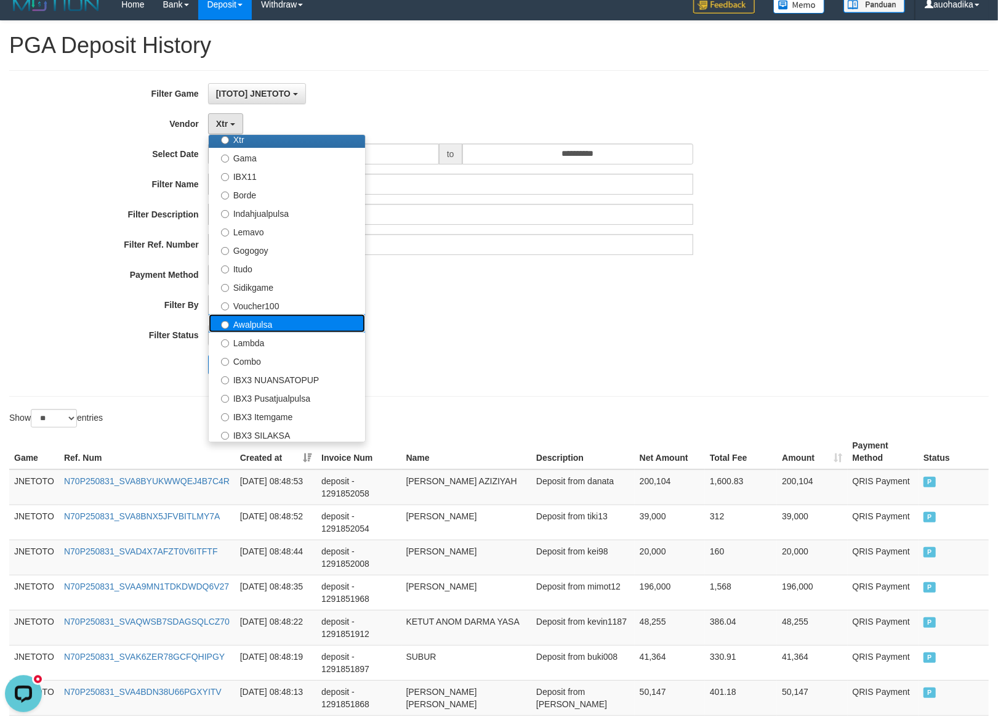
click at [286, 331] on label "Awalpulsa" at bounding box center [287, 323] width 156 height 18
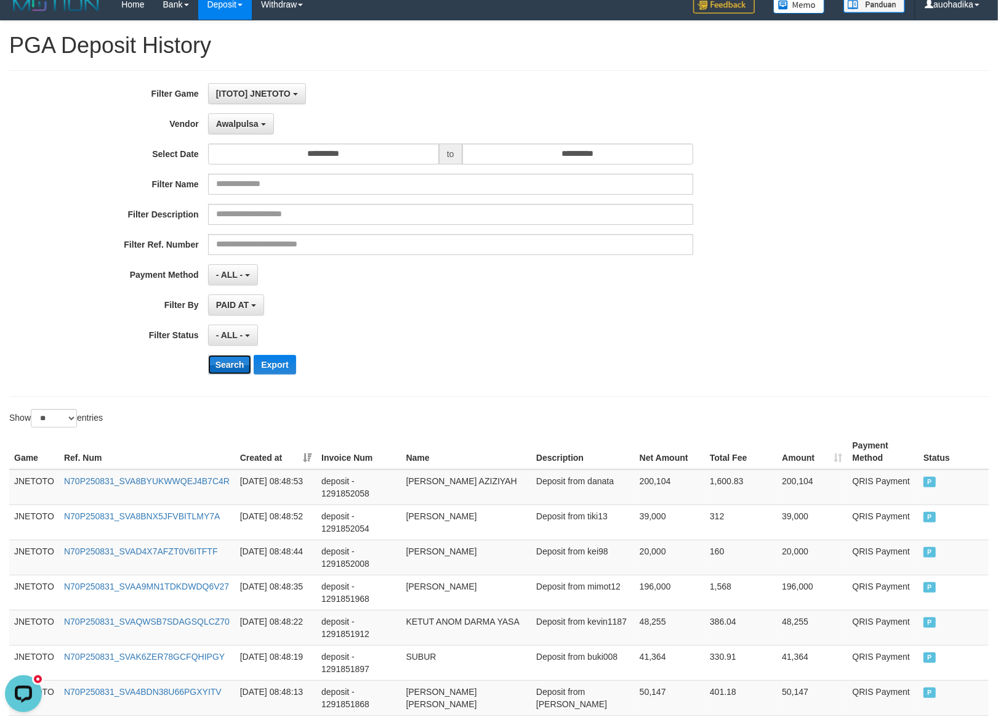
click at [225, 366] on button "Search" at bounding box center [230, 365] width 44 height 20
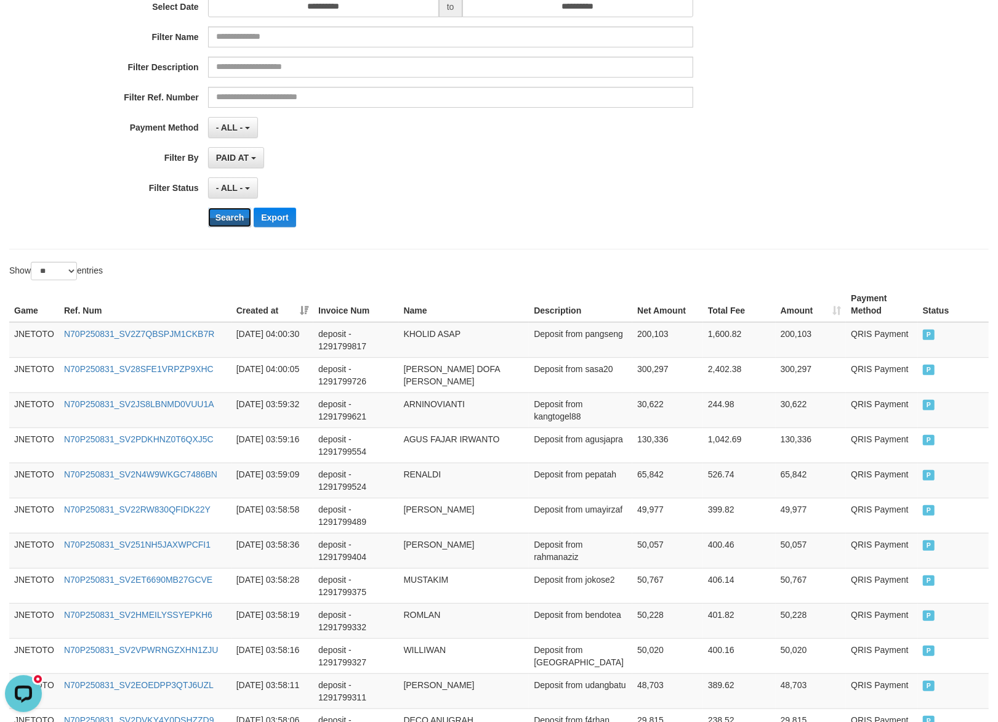
scroll to position [11, 0]
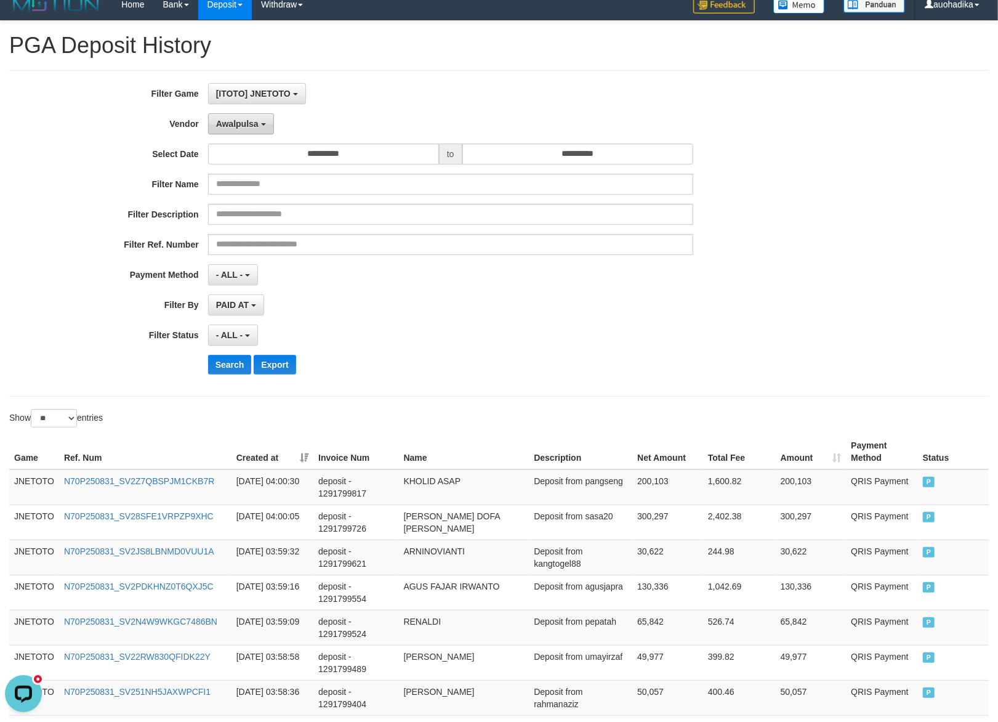
click at [243, 124] on span "Awalpulsa" at bounding box center [237, 124] width 42 height 10
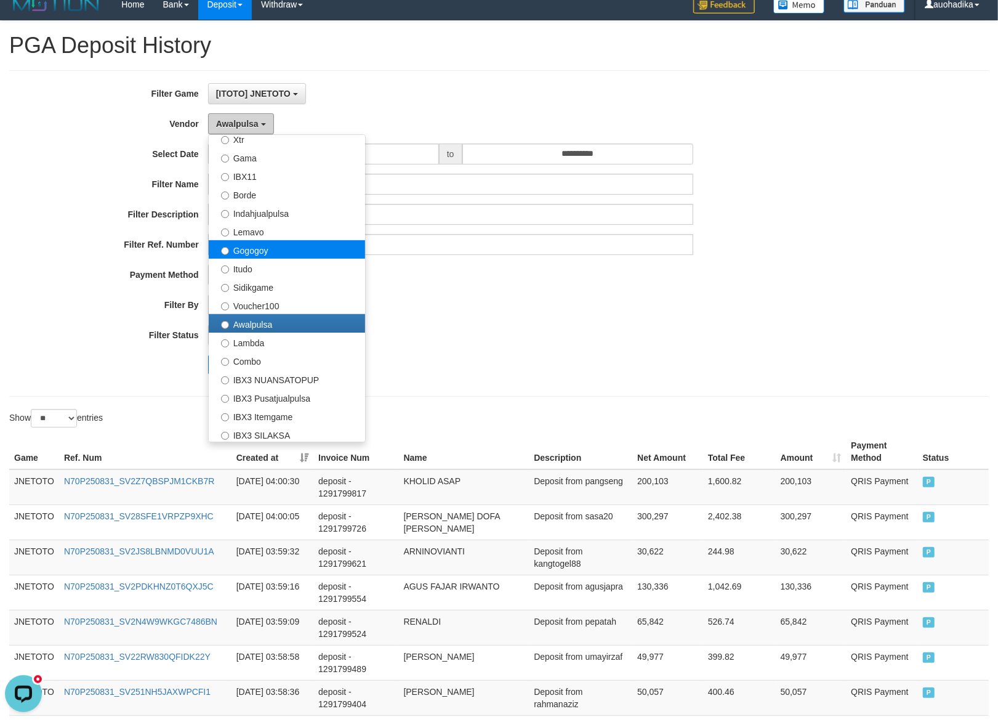
scroll to position [405, 0]
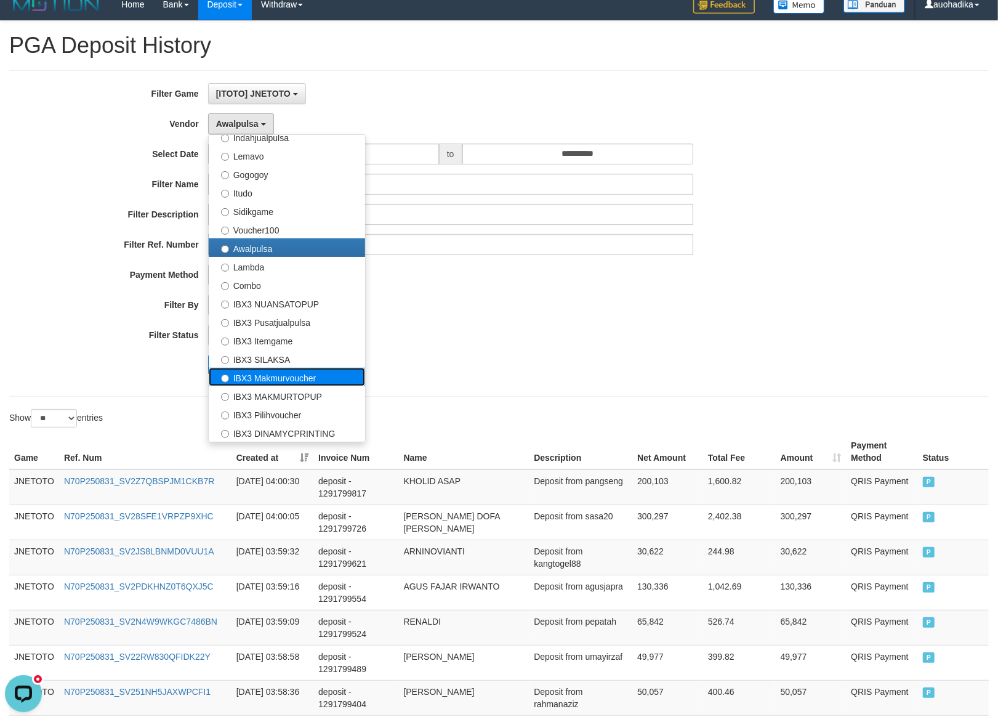
click at [308, 379] on label "IBX3 Makmurvoucher" at bounding box center [287, 377] width 156 height 18
select select "**********"
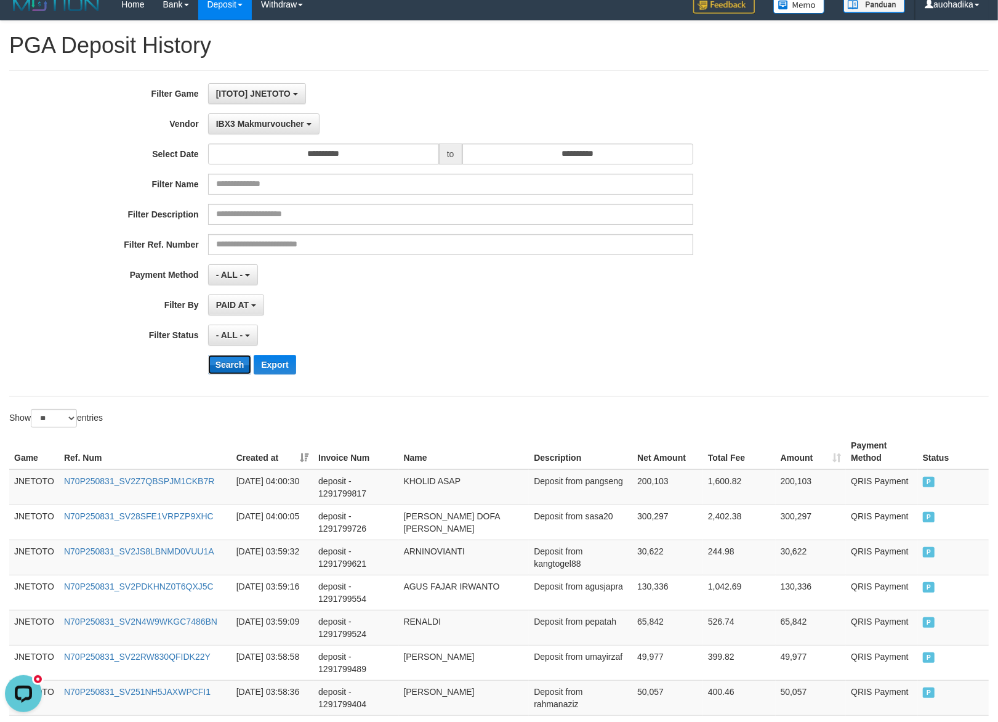
click at [217, 366] on button "Search" at bounding box center [230, 365] width 44 height 20
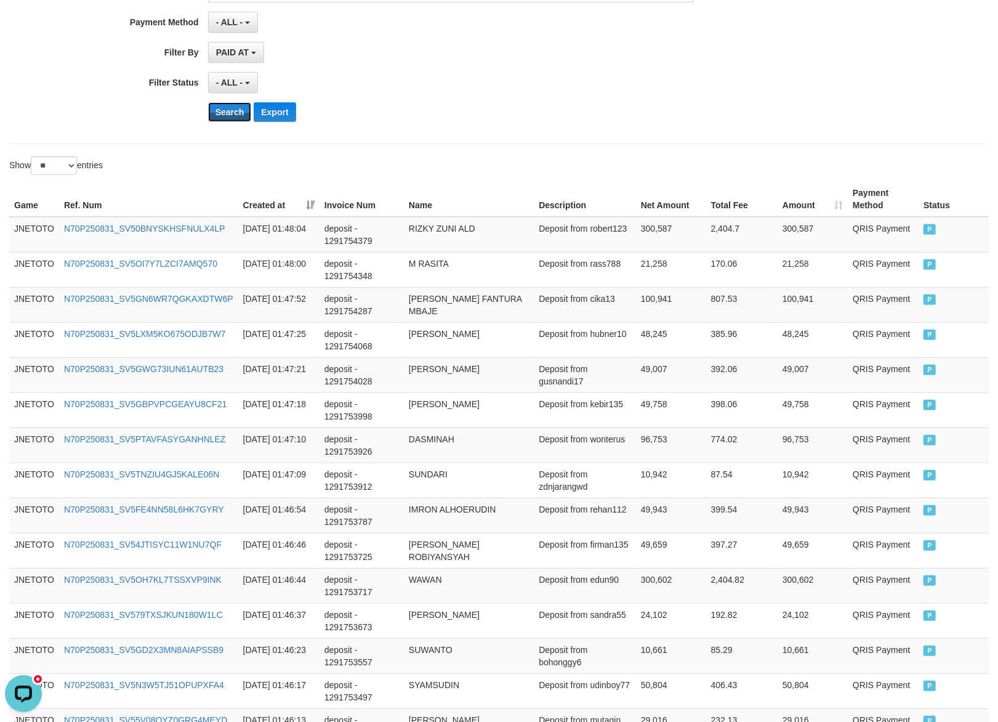
scroll to position [777, 0]
